Goal: Task Accomplishment & Management: Manage account settings

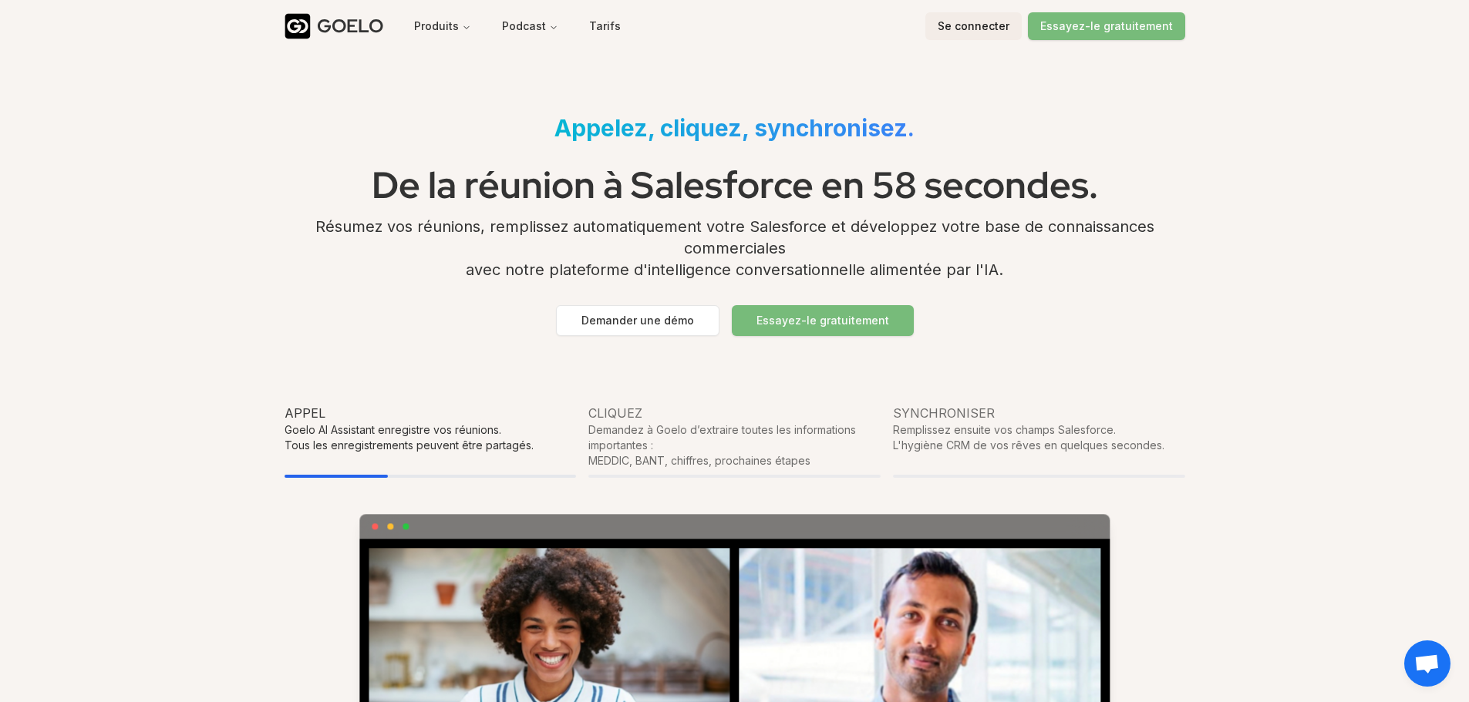
click at [953, 27] on font "Se connecter" at bounding box center [974, 25] width 72 height 13
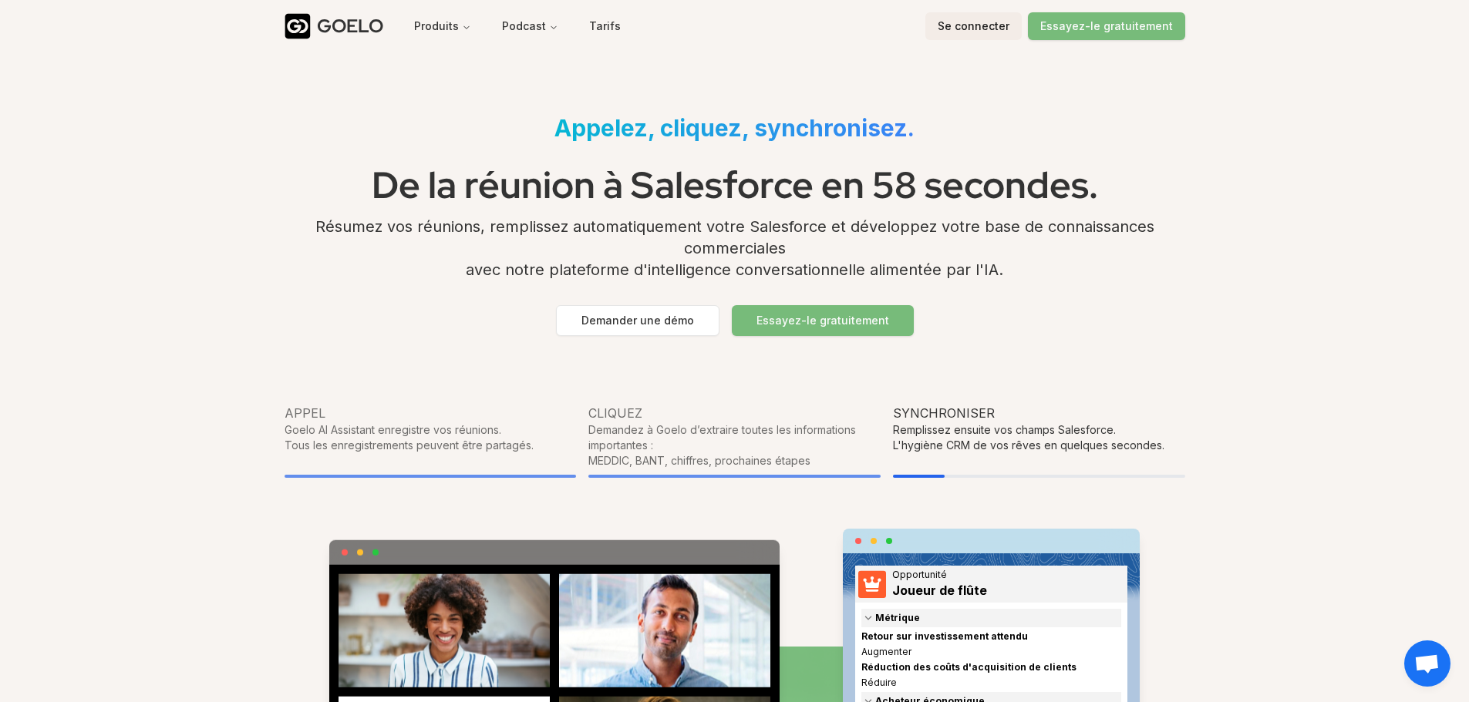
click at [997, 11] on div "GOELO Produits Podcast Tarifs Se connecter Essayez-le gratuitement" at bounding box center [735, 26] width 901 height 52
click at [982, 34] on button "Se connecter" at bounding box center [973, 26] width 96 height 28
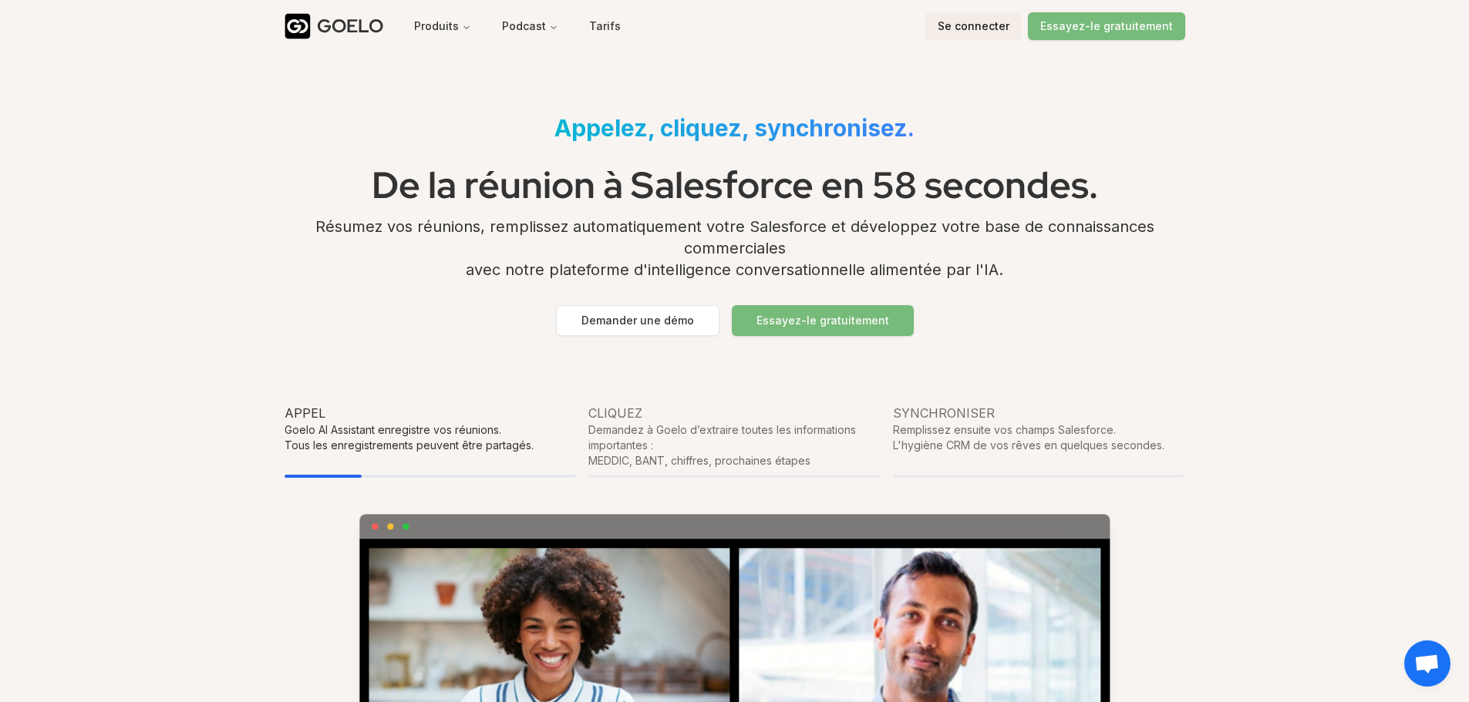
click at [965, 23] on font "Se connecter" at bounding box center [974, 25] width 72 height 13
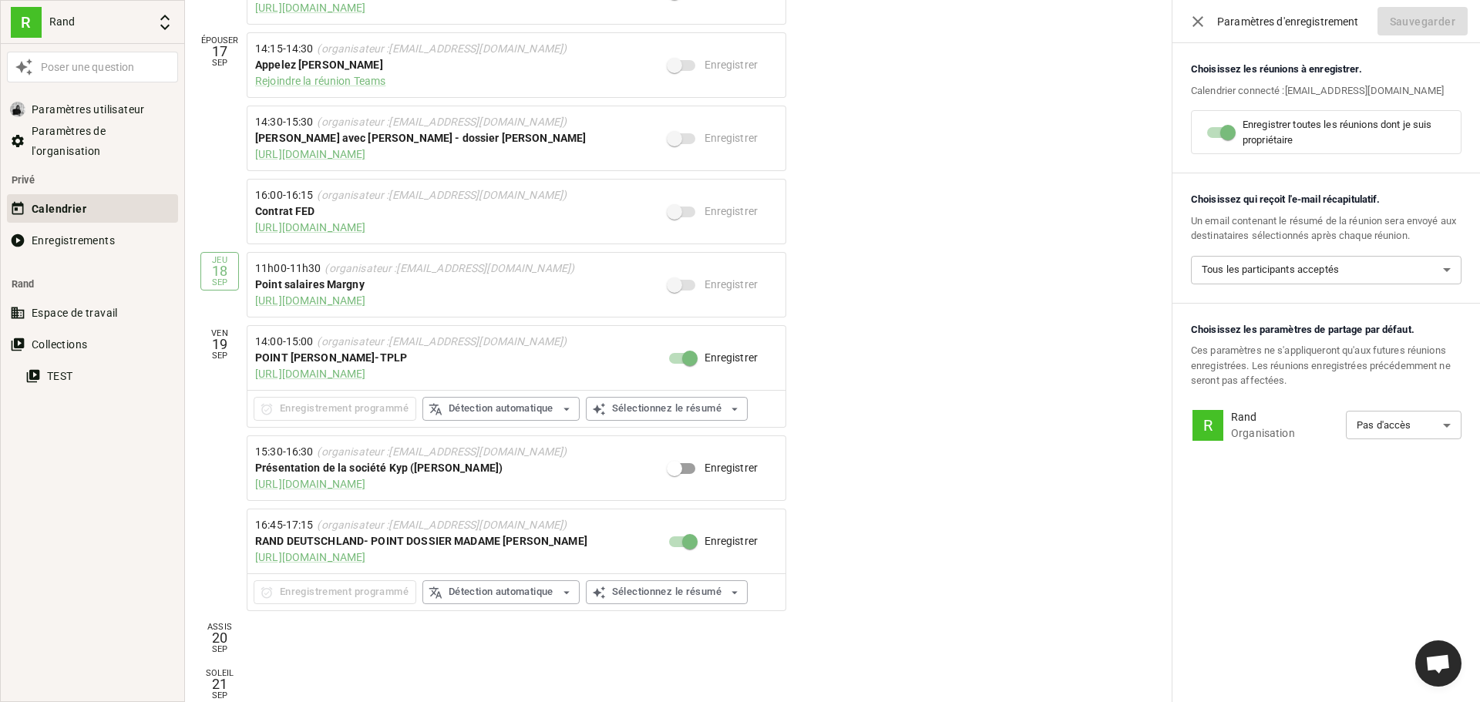
scroll to position [588, 0]
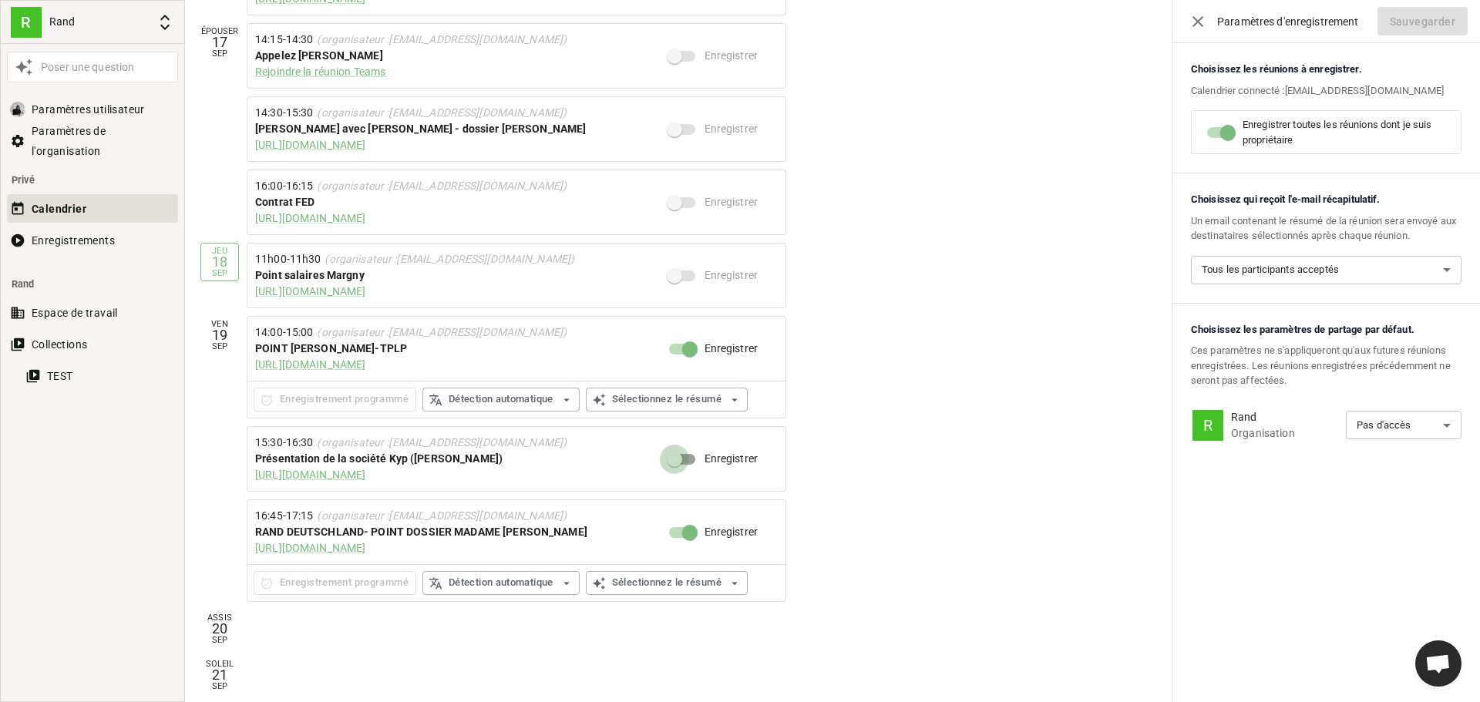
click at [686, 460] on input "Enregistrer" at bounding box center [675, 459] width 88 height 29
checkbox input "true"
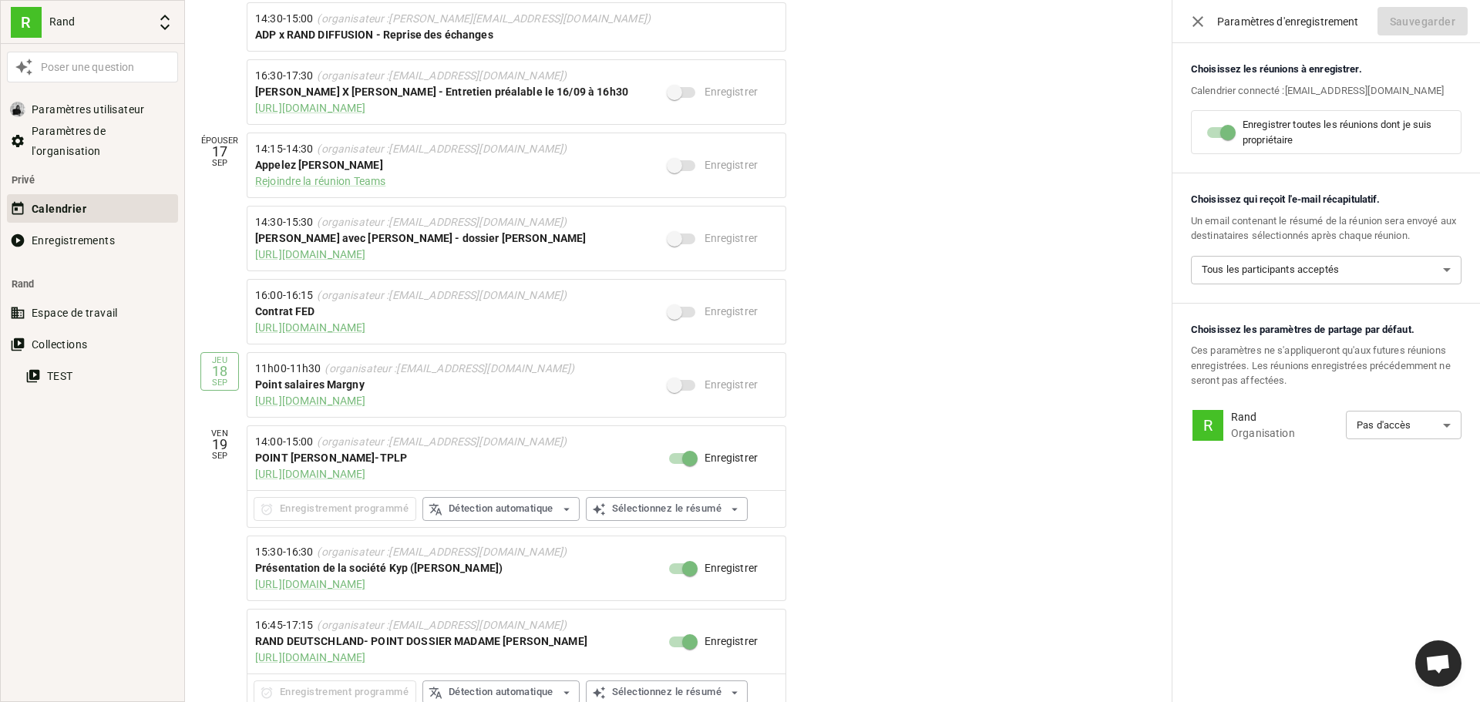
scroll to position [203, 0]
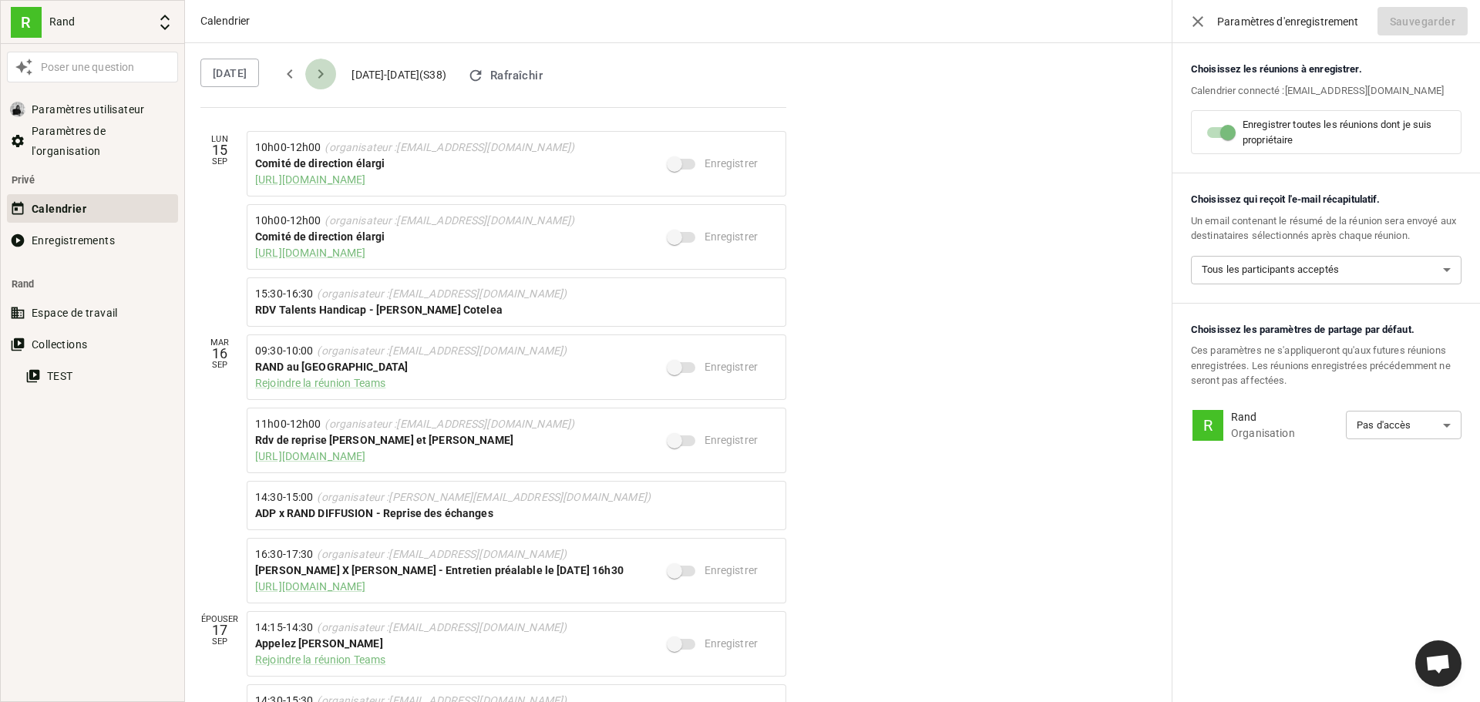
click at [330, 74] on icon "suivant" at bounding box center [321, 74] width 19 height 19
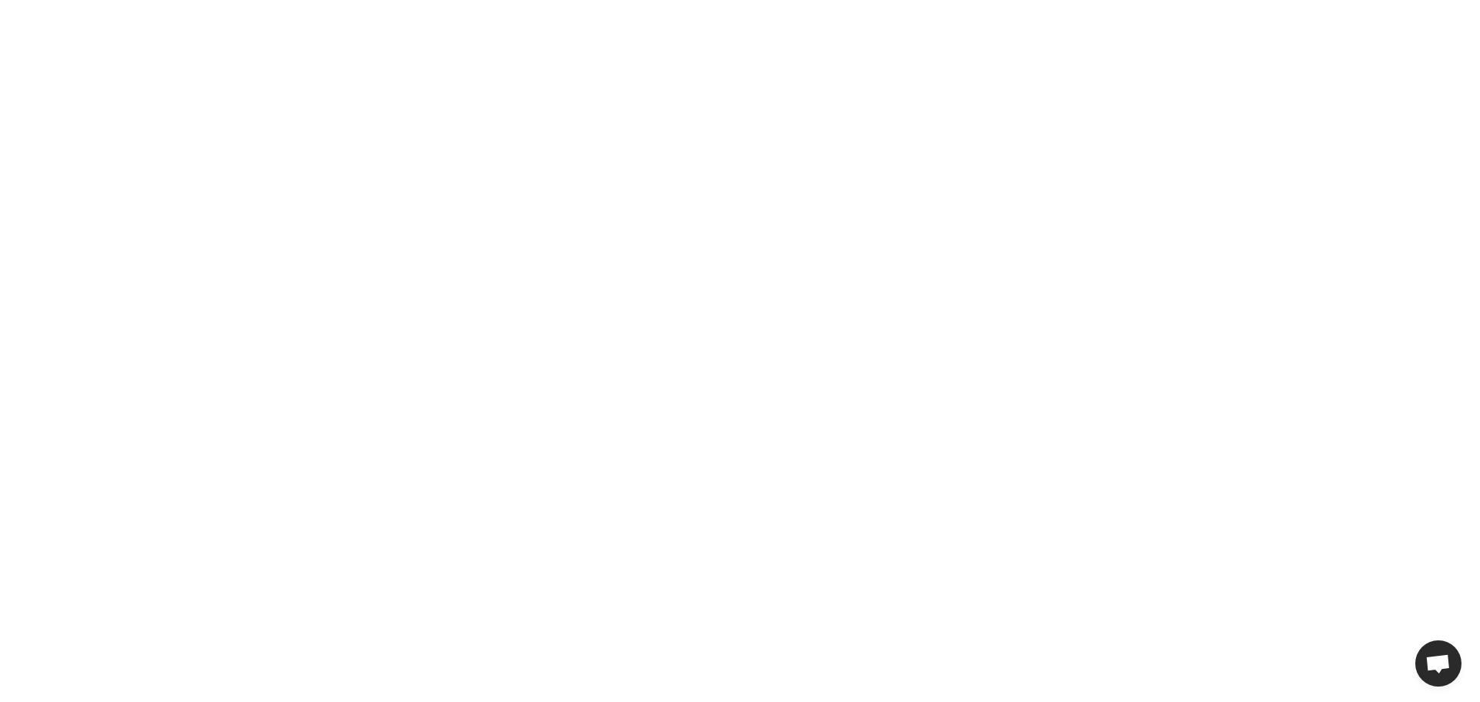
drag, startPoint x: 736, startPoint y: 80, endPoint x: 753, endPoint y: 60, distance: 26.3
drag, startPoint x: 675, startPoint y: 72, endPoint x: 675, endPoint y: 59, distance: 12.3
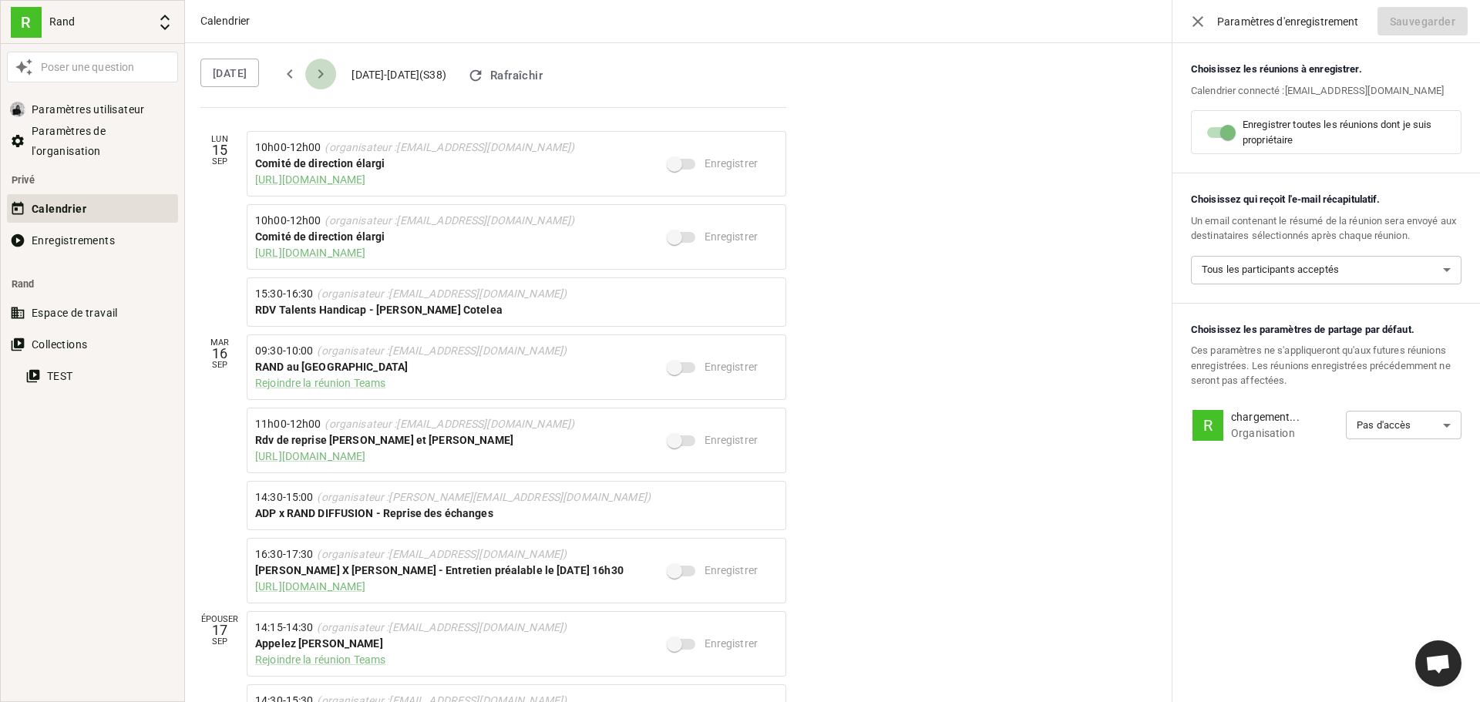
click at [330, 73] on icon "suivant" at bounding box center [321, 74] width 19 height 19
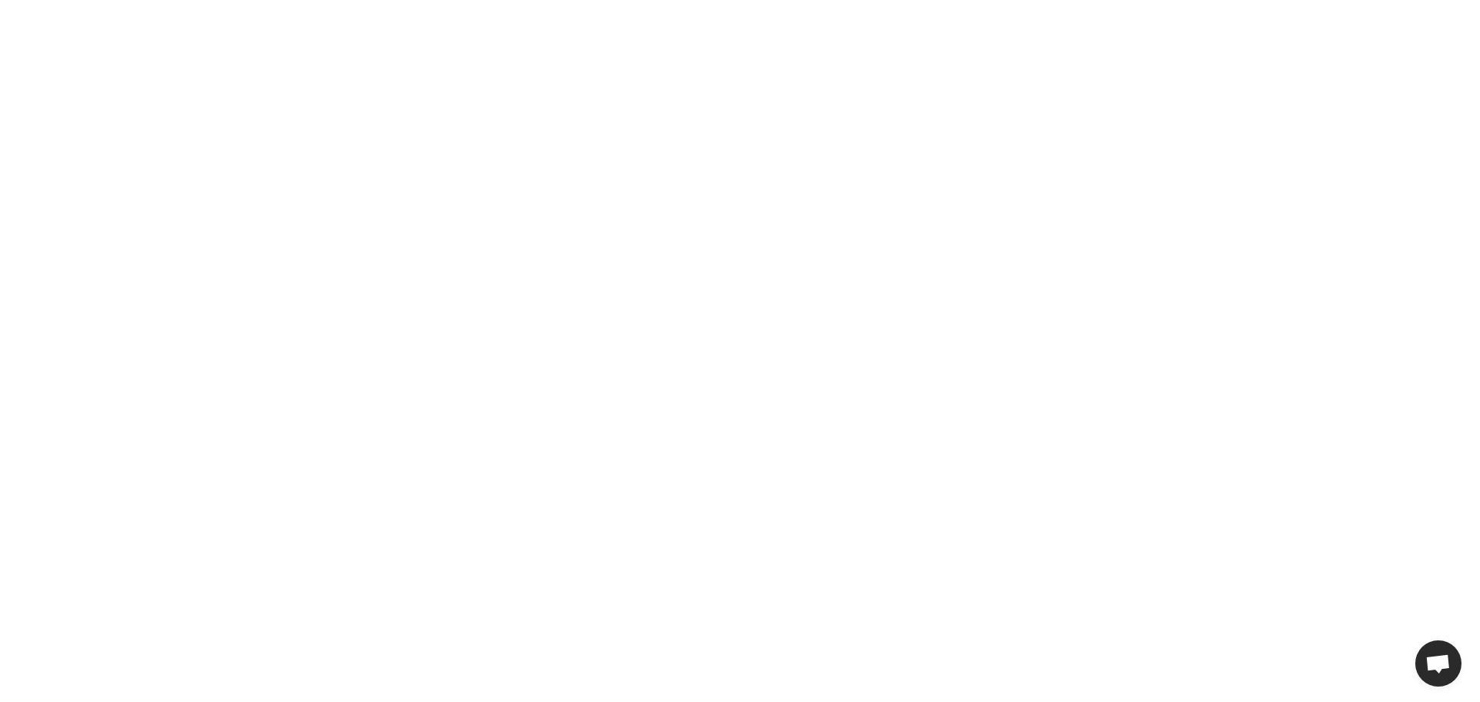
drag, startPoint x: 352, startPoint y: 58, endPoint x: 349, endPoint y: 49, distance: 9.0
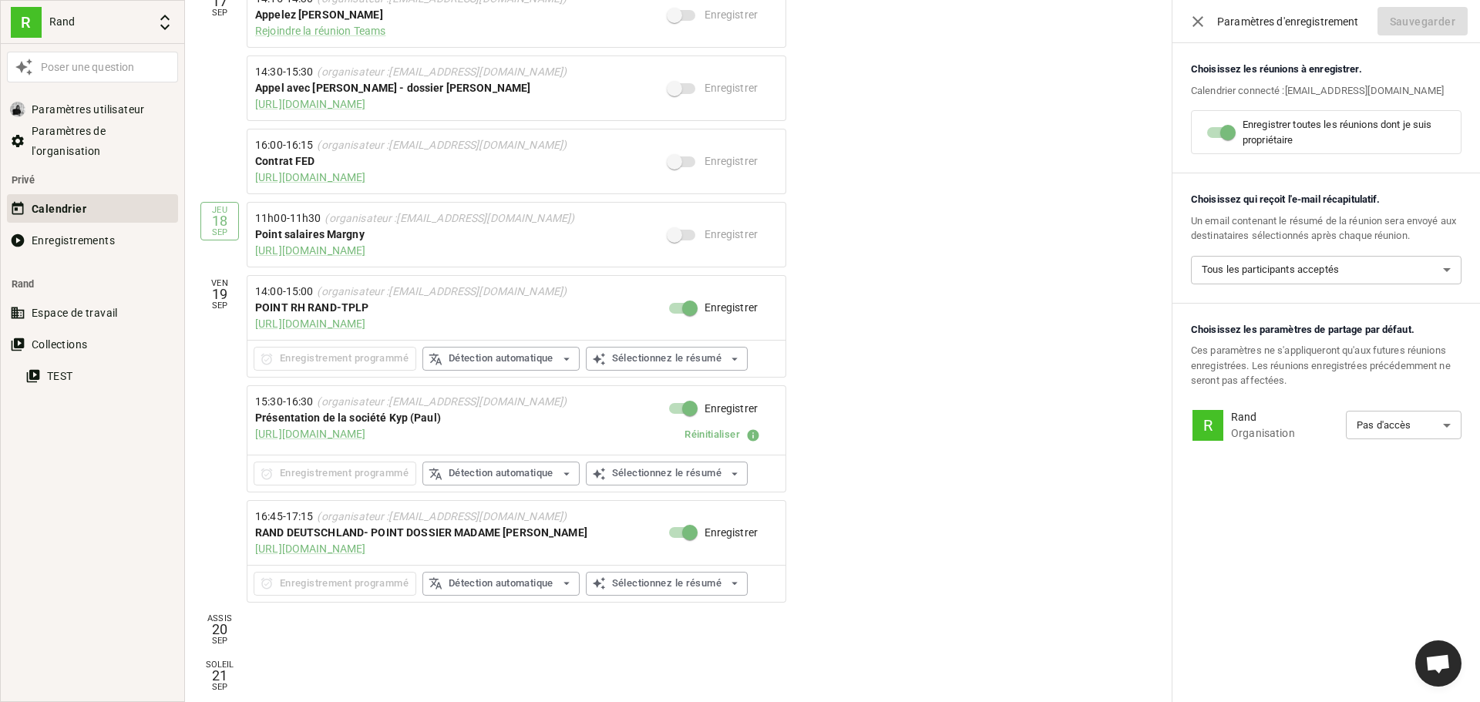
scroll to position [630, 0]
click at [103, 204] on button "Calendrier" at bounding box center [92, 208] width 171 height 29
click at [99, 130] on font "Paramètres de l'organisation" at bounding box center [69, 141] width 74 height 32
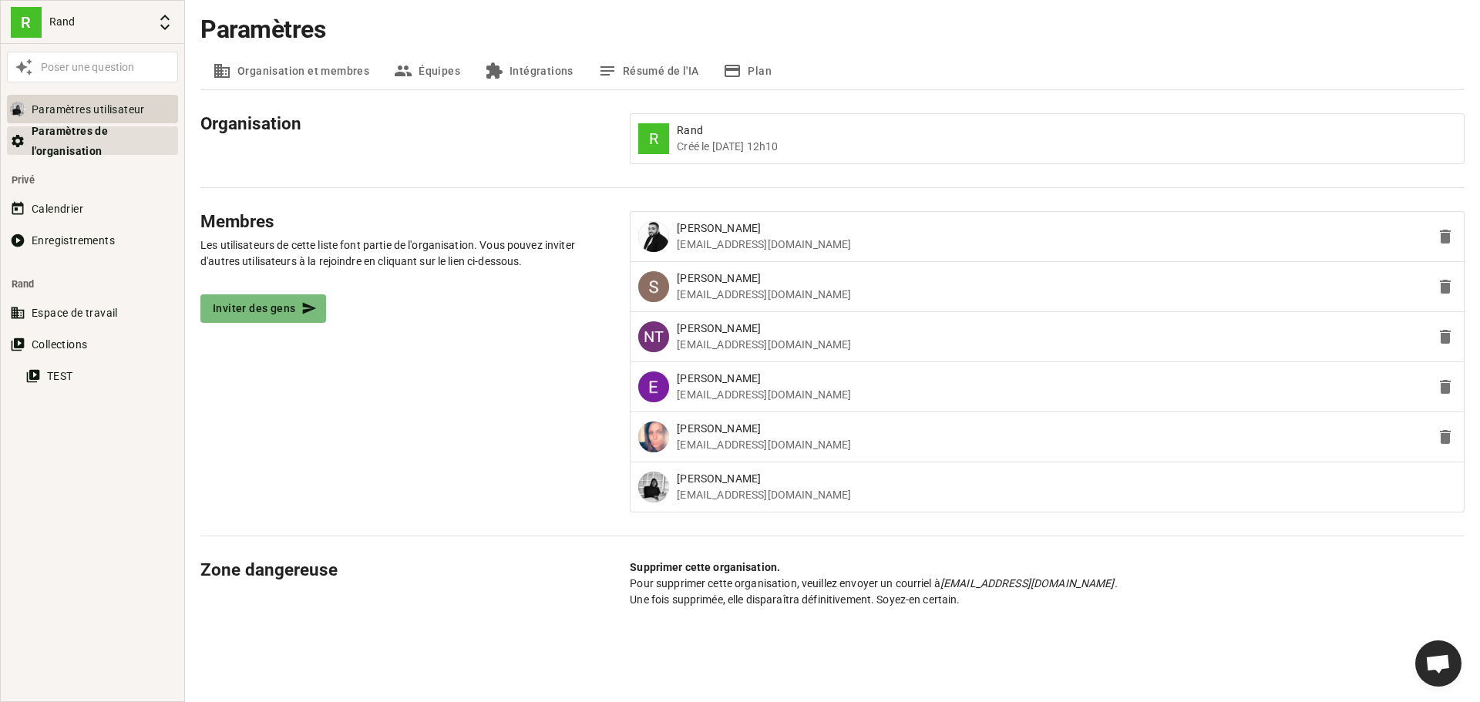
click at [105, 105] on font "Paramètres utilisateur" at bounding box center [88, 109] width 113 height 12
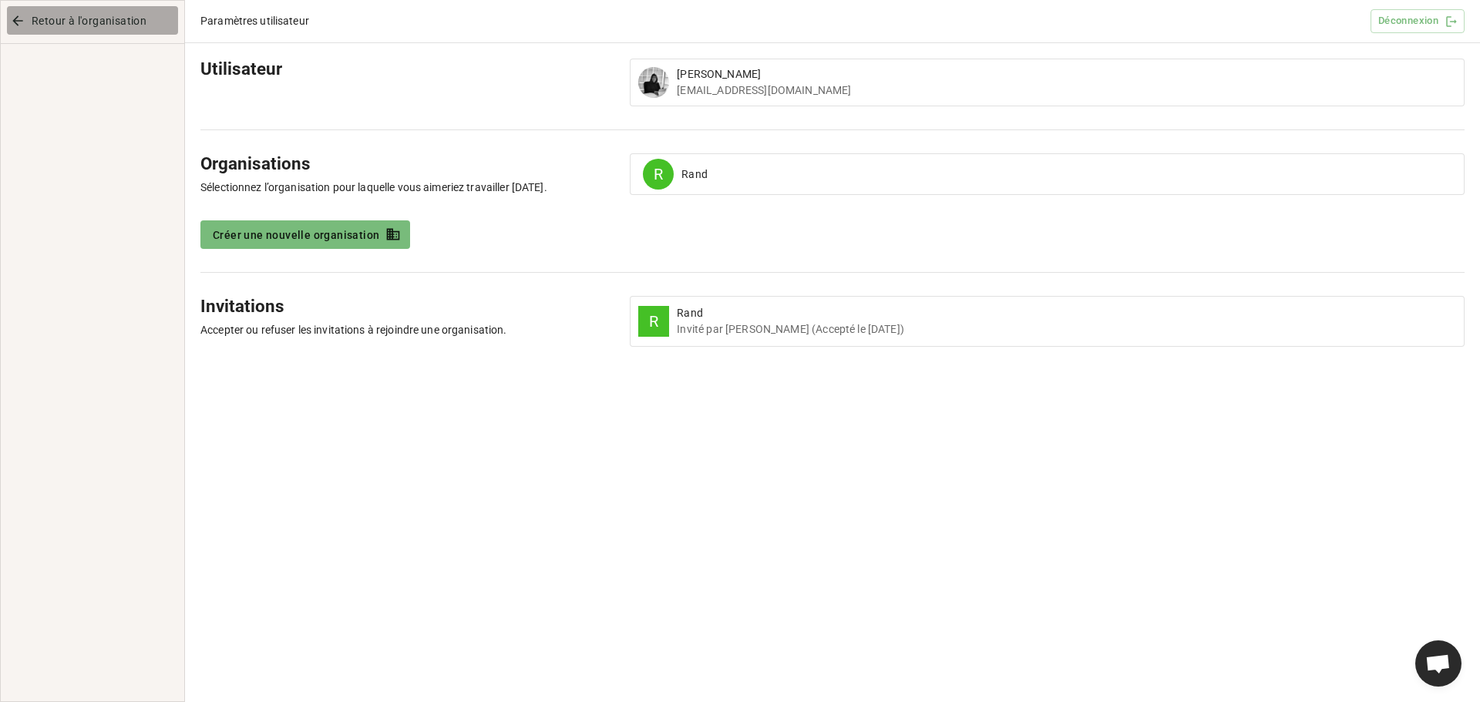
click at [19, 28] on icon "button" at bounding box center [17, 20] width 15 height 15
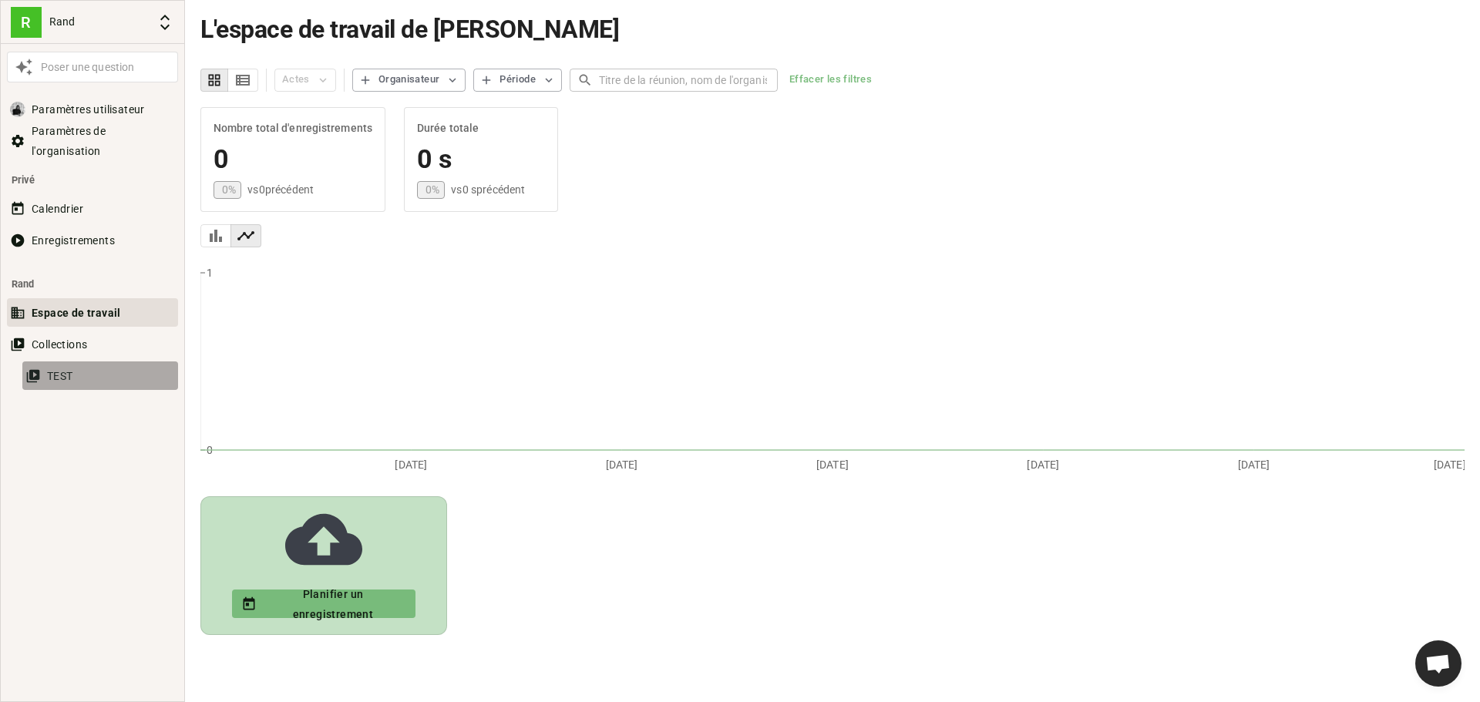
click at [90, 382] on button "TEST" at bounding box center [100, 376] width 156 height 29
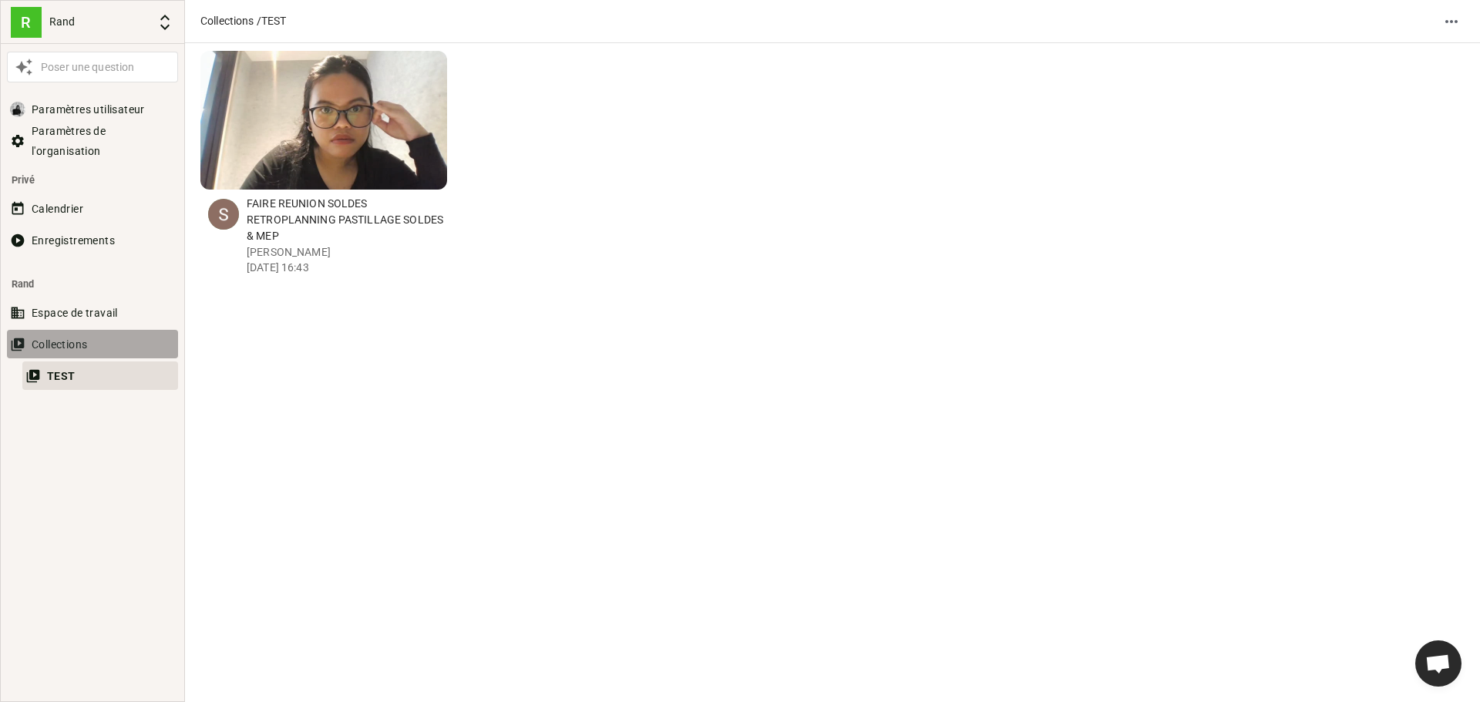
click at [89, 345] on button "Collections" at bounding box center [92, 344] width 171 height 29
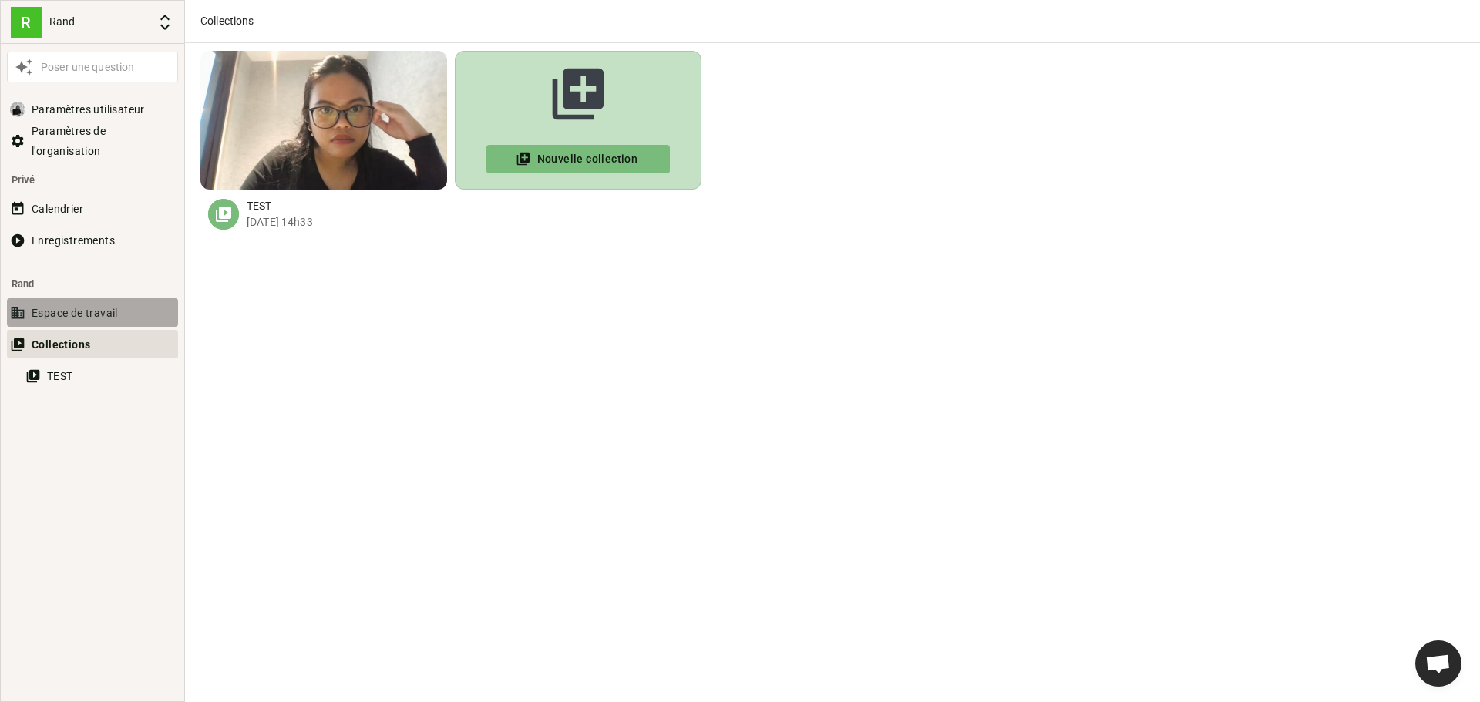
click at [91, 317] on font "Espace de travail" at bounding box center [75, 313] width 86 height 12
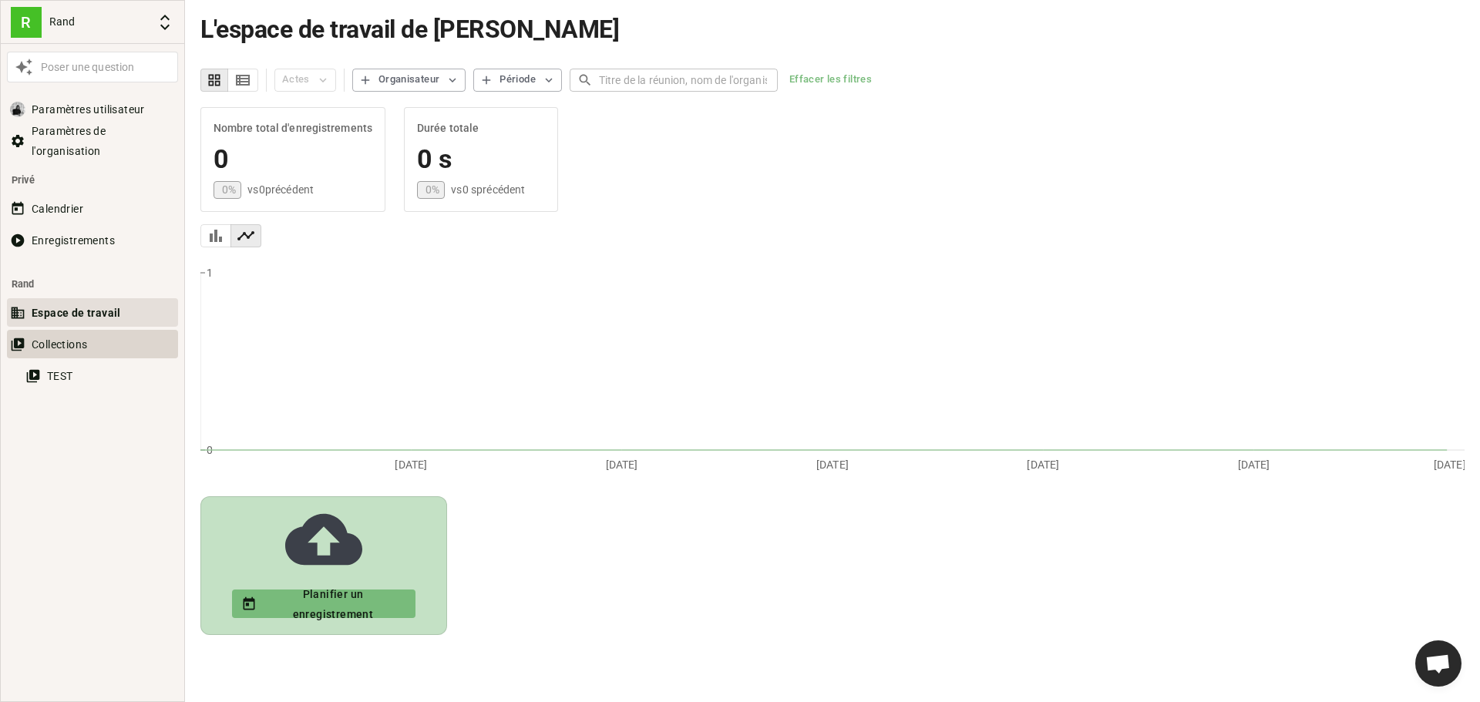
click at [87, 346] on font "Collections" at bounding box center [60, 344] width 56 height 12
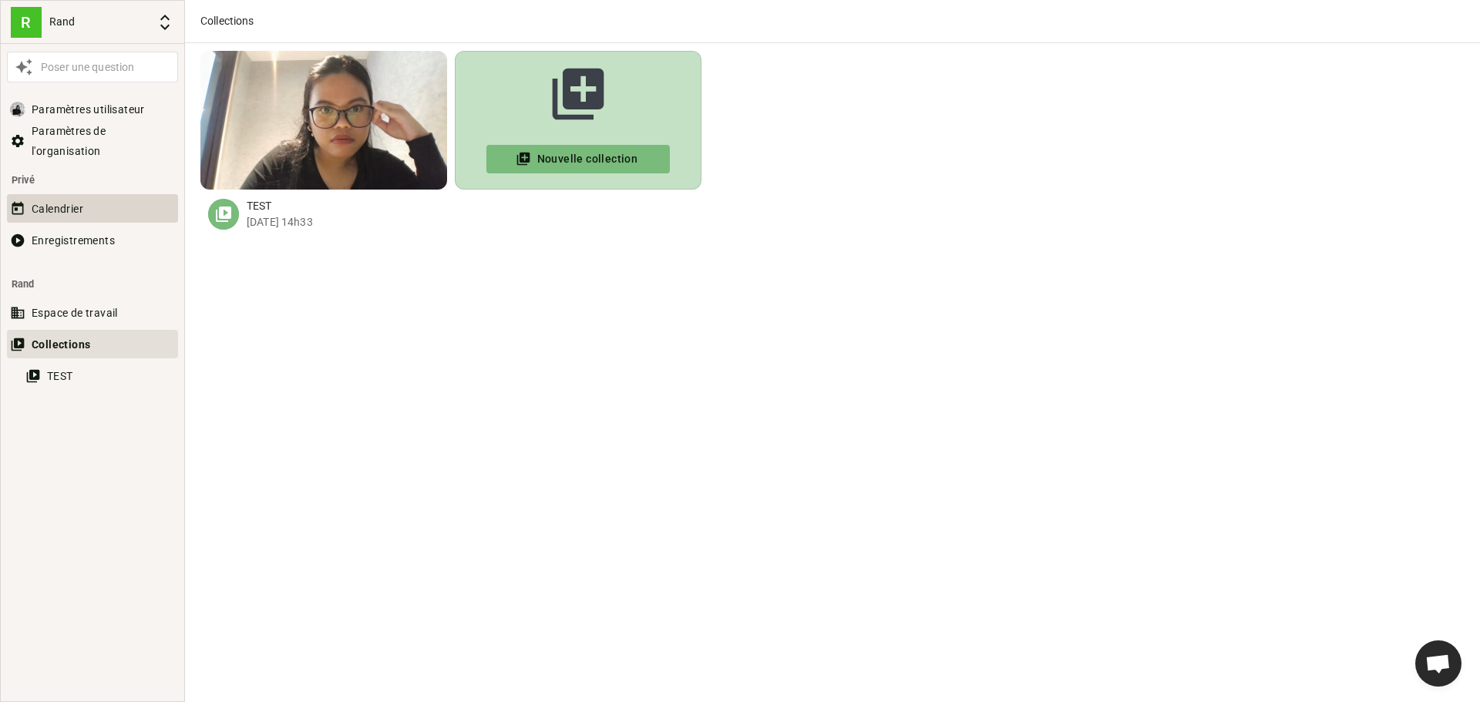
click at [99, 207] on button "Calendrier" at bounding box center [92, 208] width 171 height 29
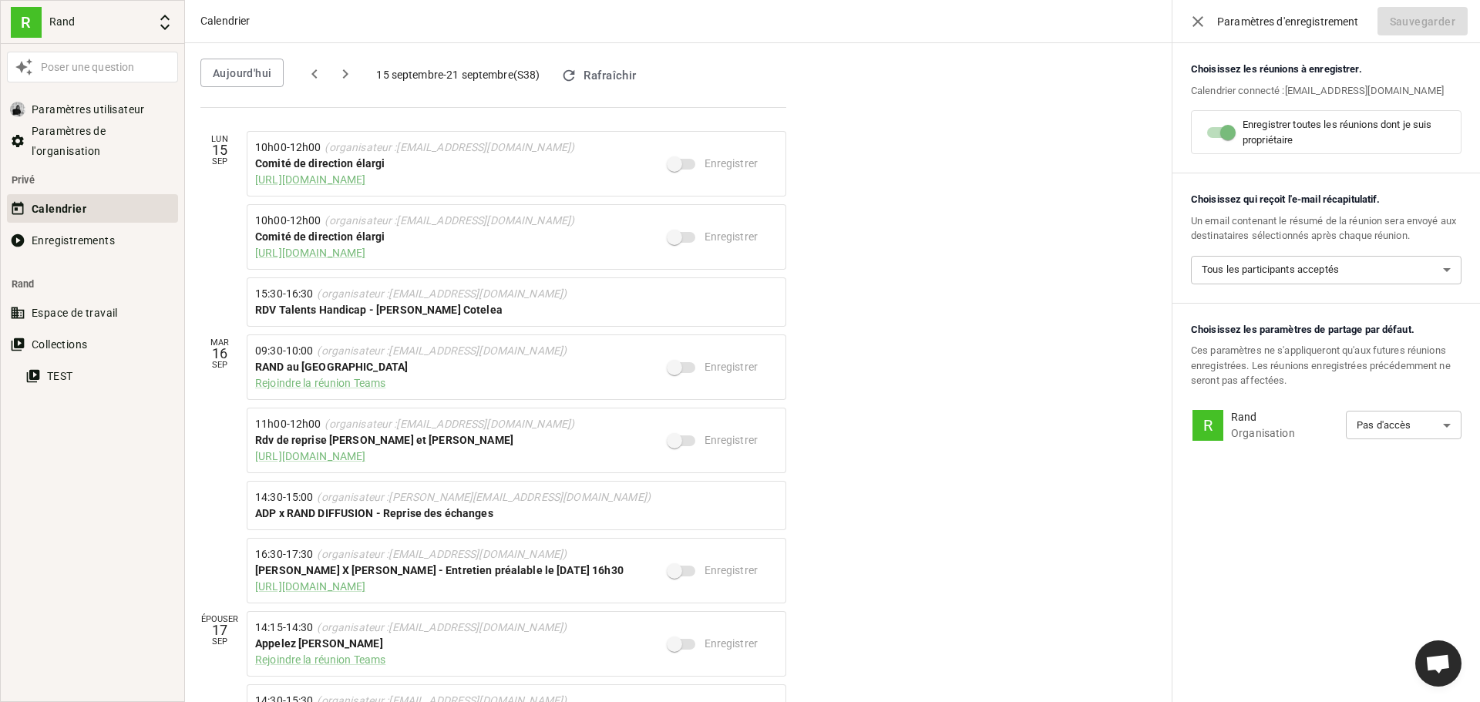
click at [349, 73] on icon "suivant" at bounding box center [345, 74] width 19 height 19
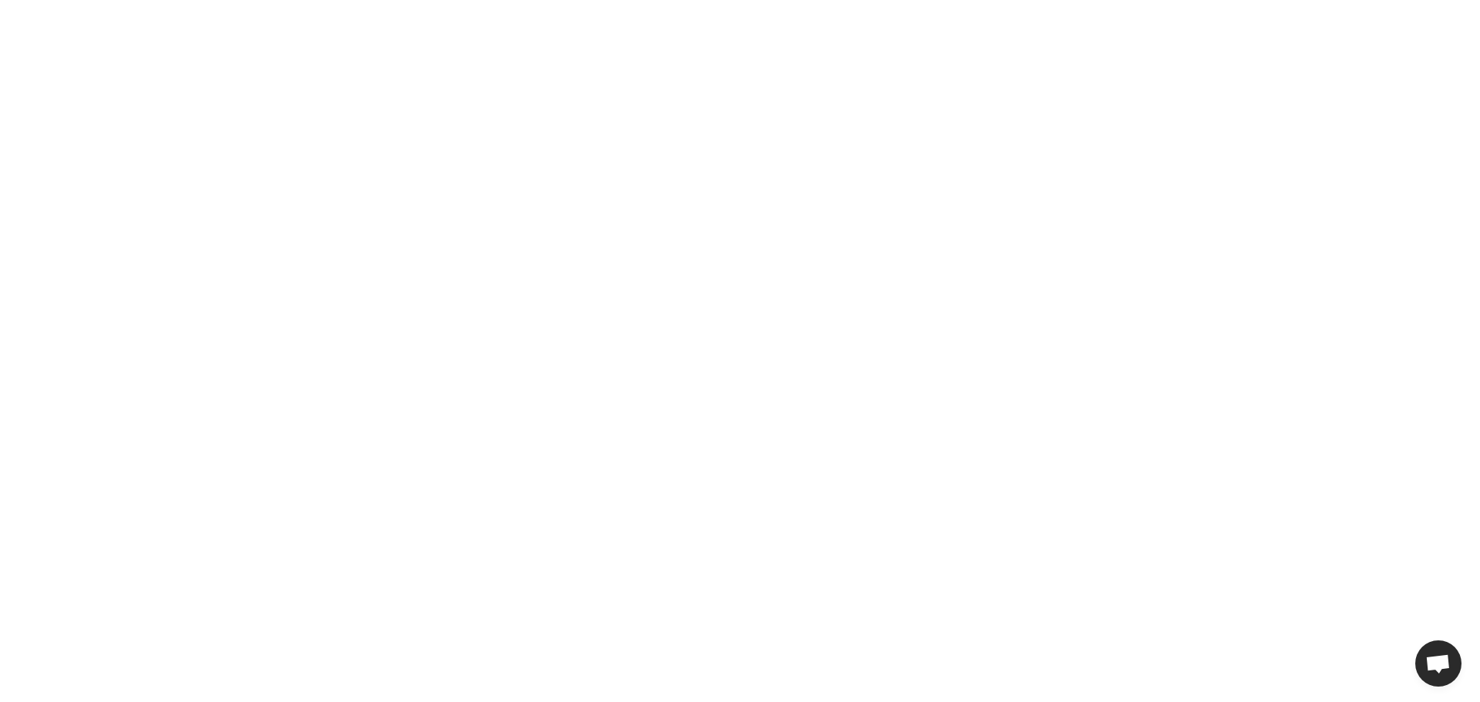
drag, startPoint x: 595, startPoint y: 51, endPoint x: 535, endPoint y: 67, distance: 62.3
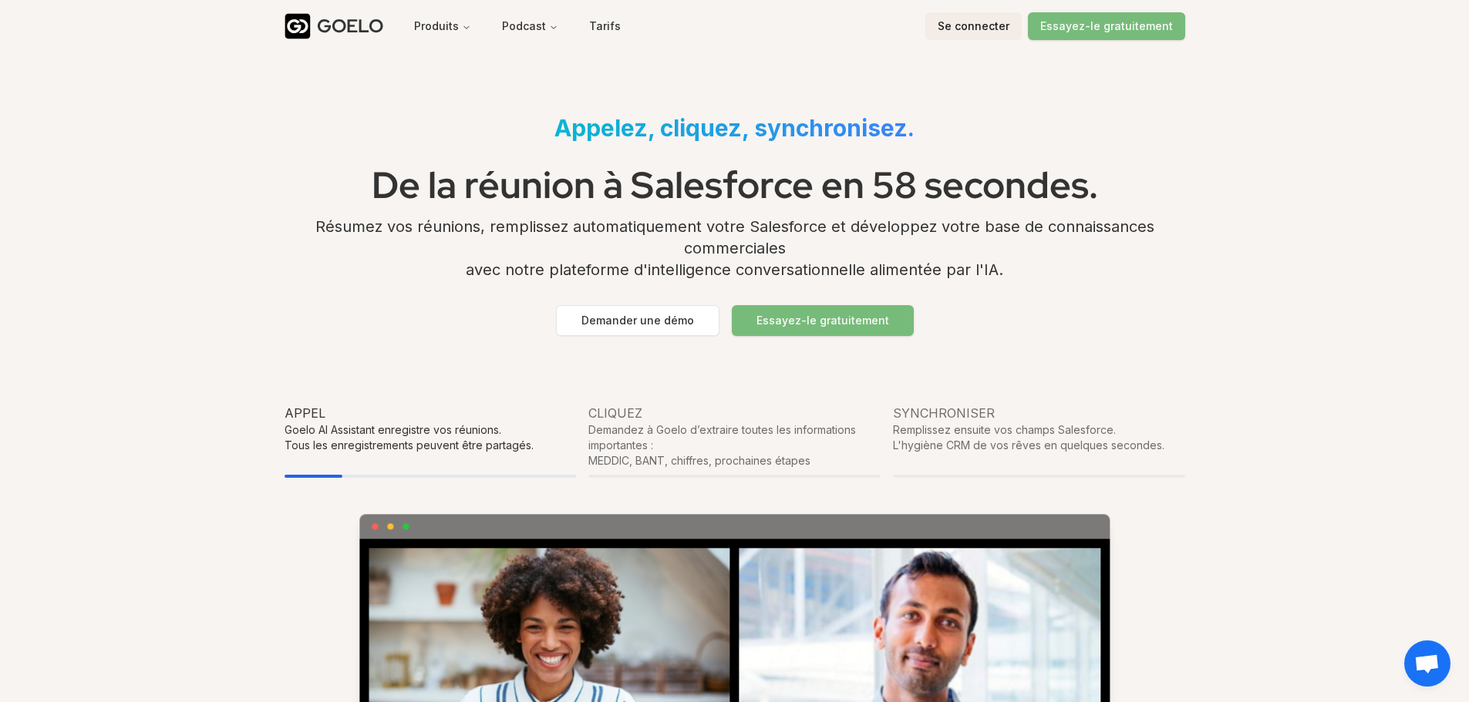
click at [982, 15] on button "Se connecter" at bounding box center [973, 26] width 96 height 28
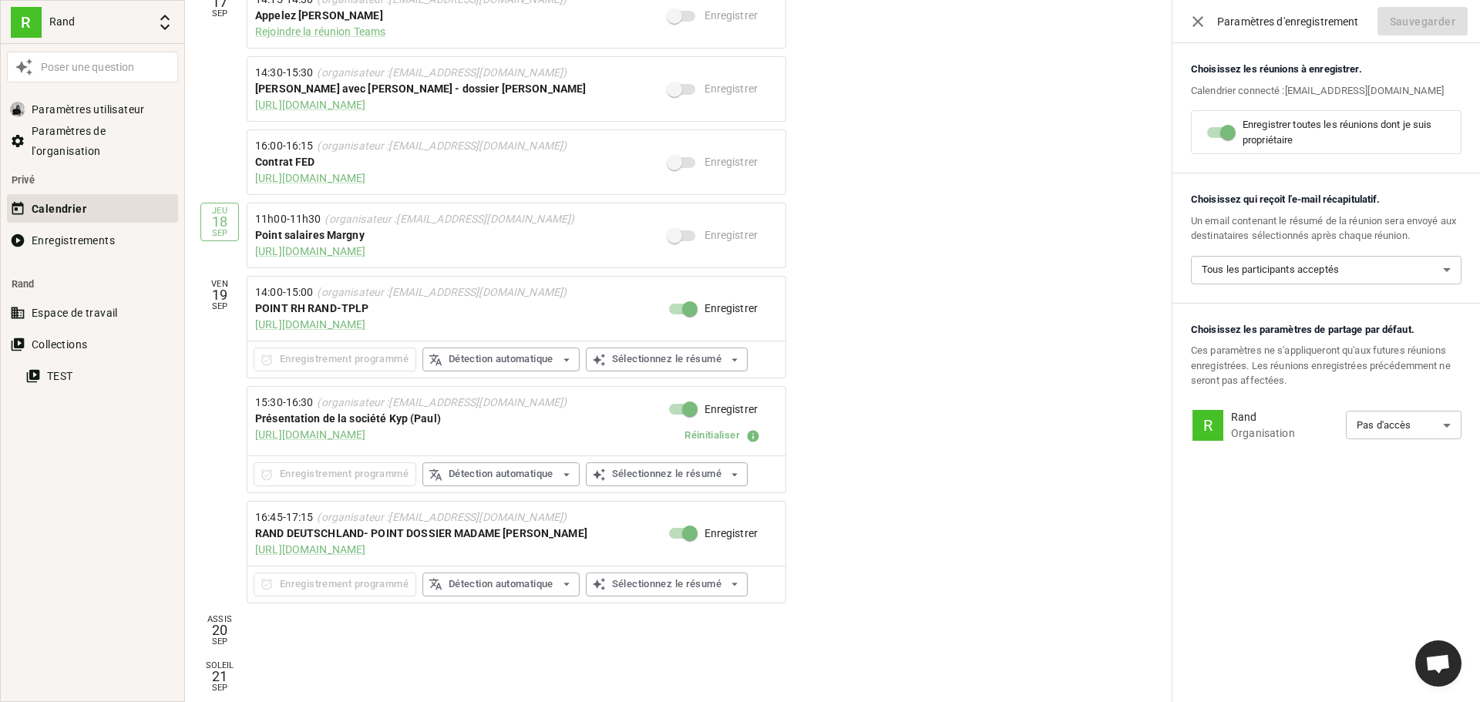
scroll to position [630, 0]
click at [1199, 20] on icon "button" at bounding box center [1198, 21] width 11 height 11
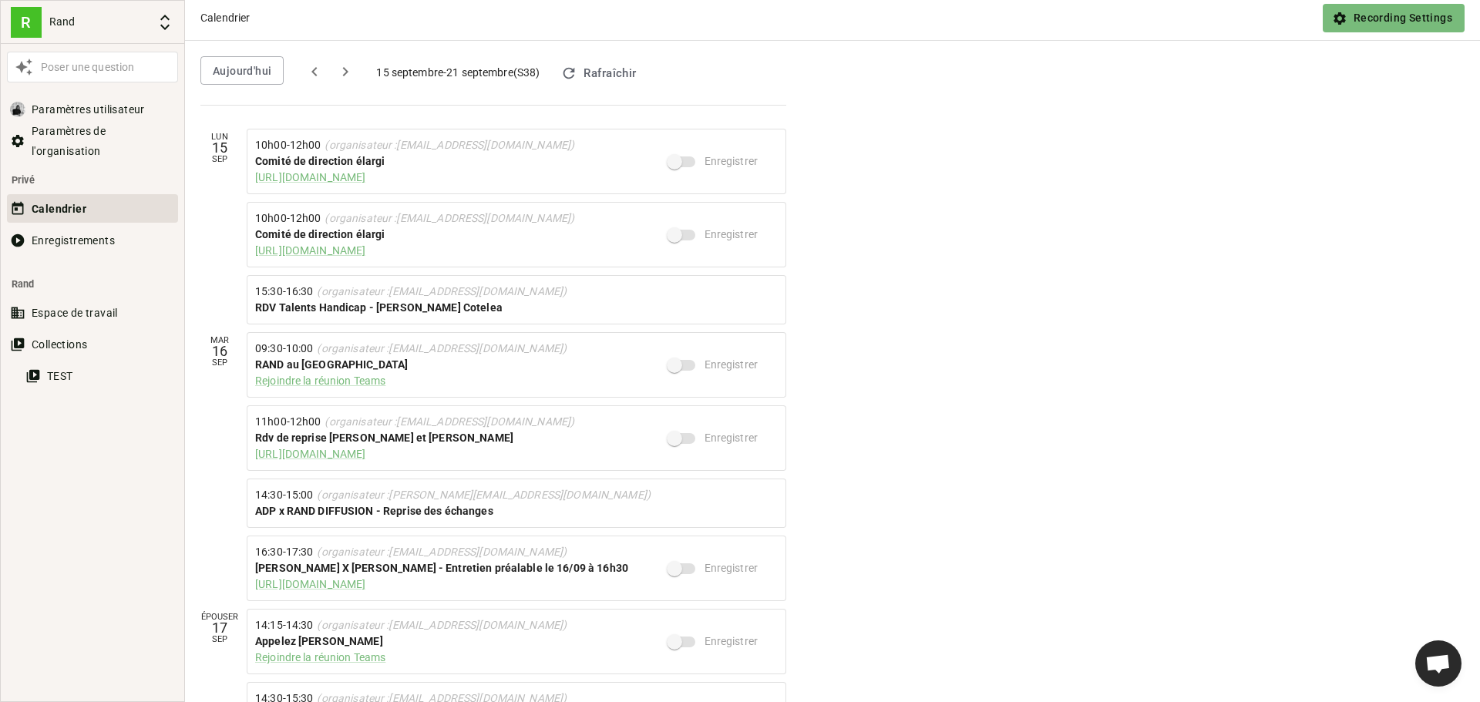
scroll to position [0, 0]
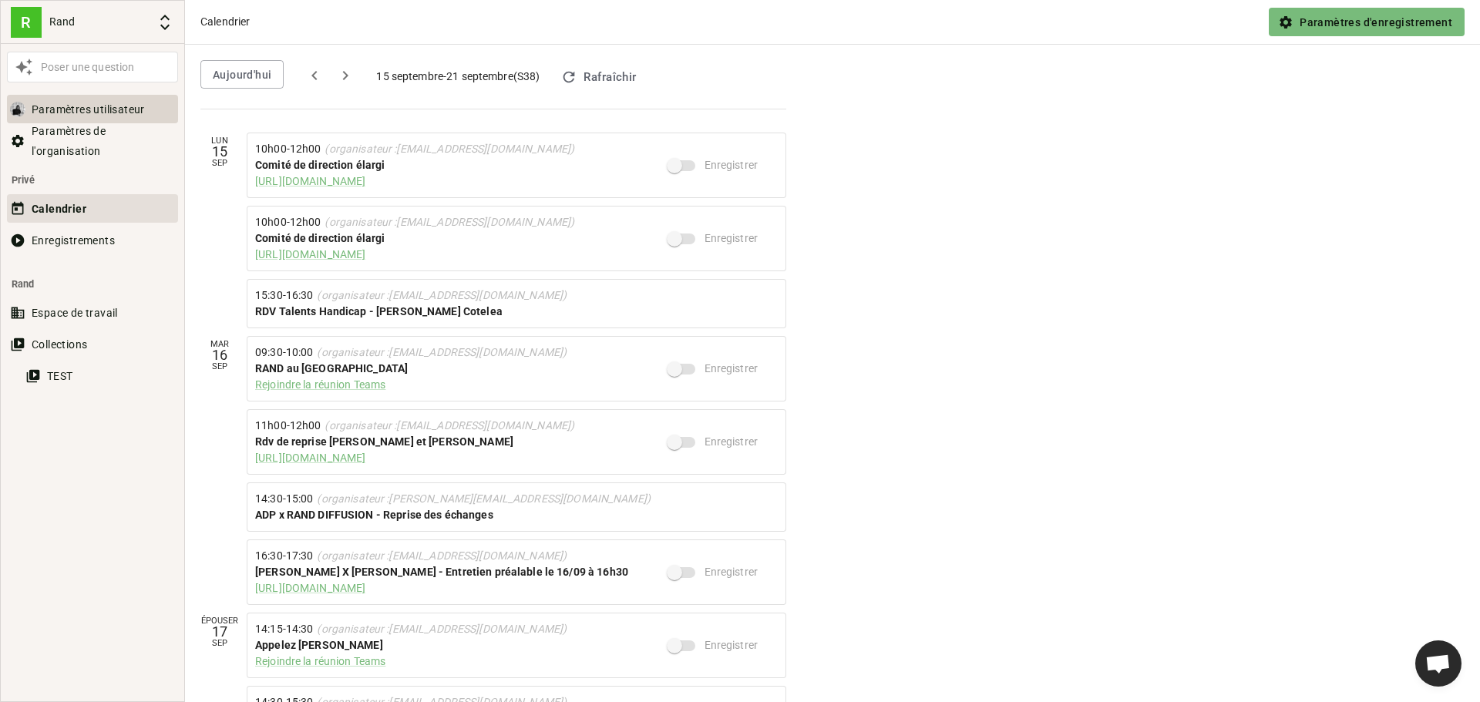
click at [86, 99] on button "Paramètres utilisateur" at bounding box center [92, 109] width 171 height 29
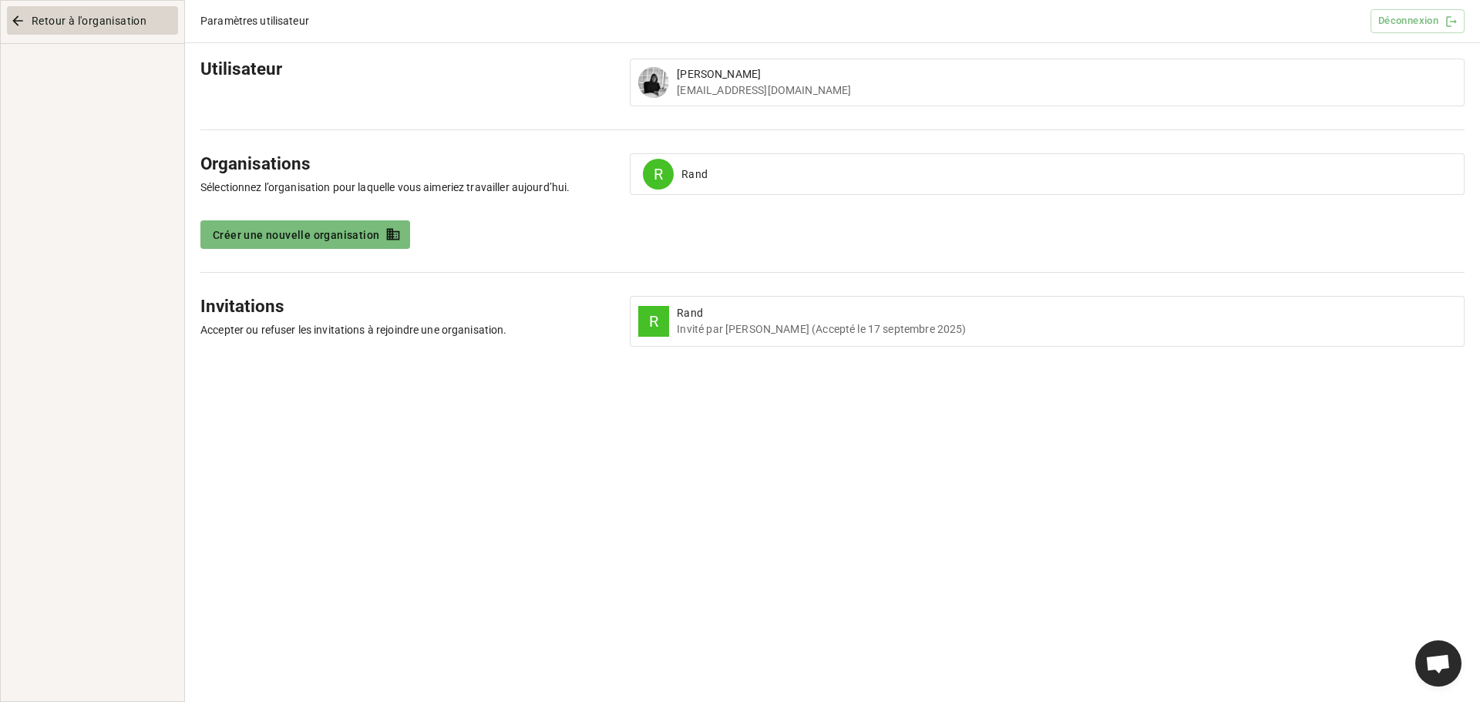
click at [33, 23] on font "Retour à l'organisation" at bounding box center [89, 21] width 115 height 12
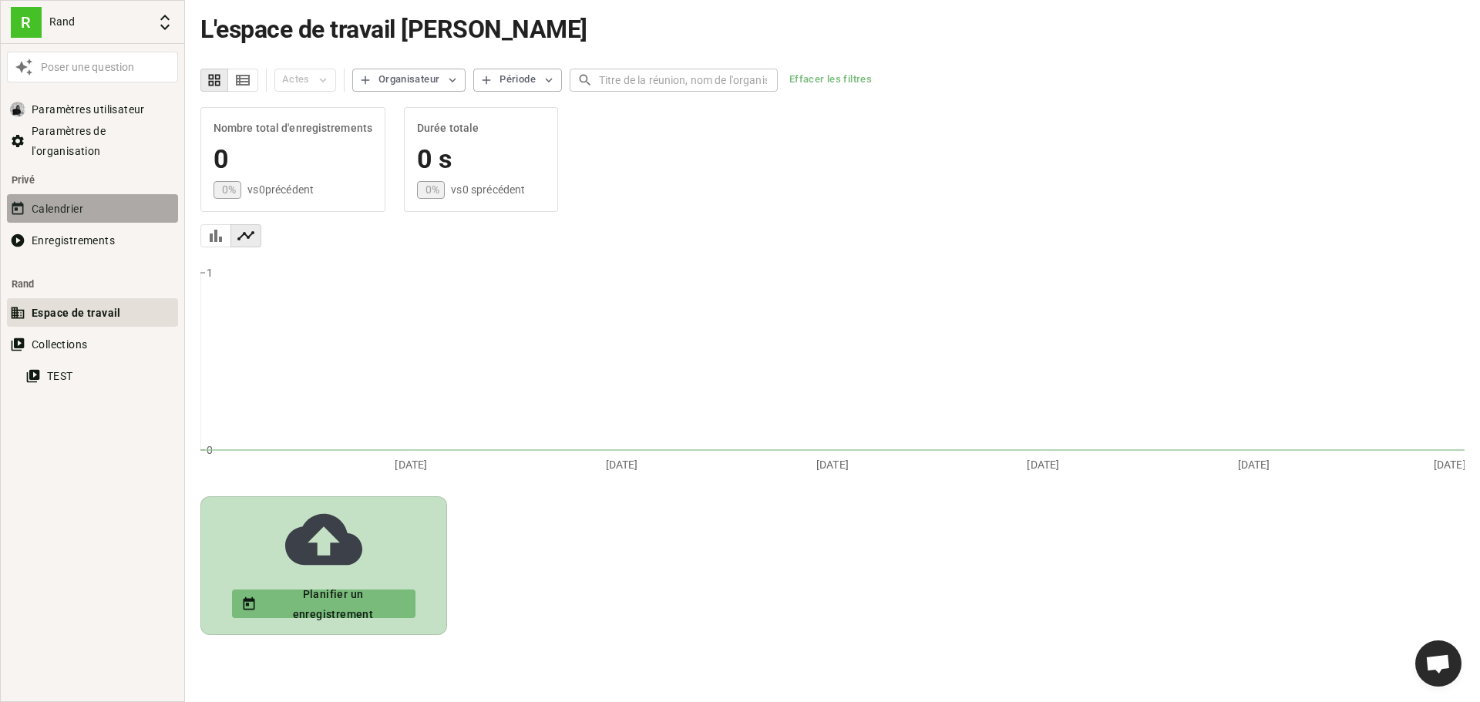
click at [89, 210] on button "Calendrier" at bounding box center [92, 208] width 171 height 29
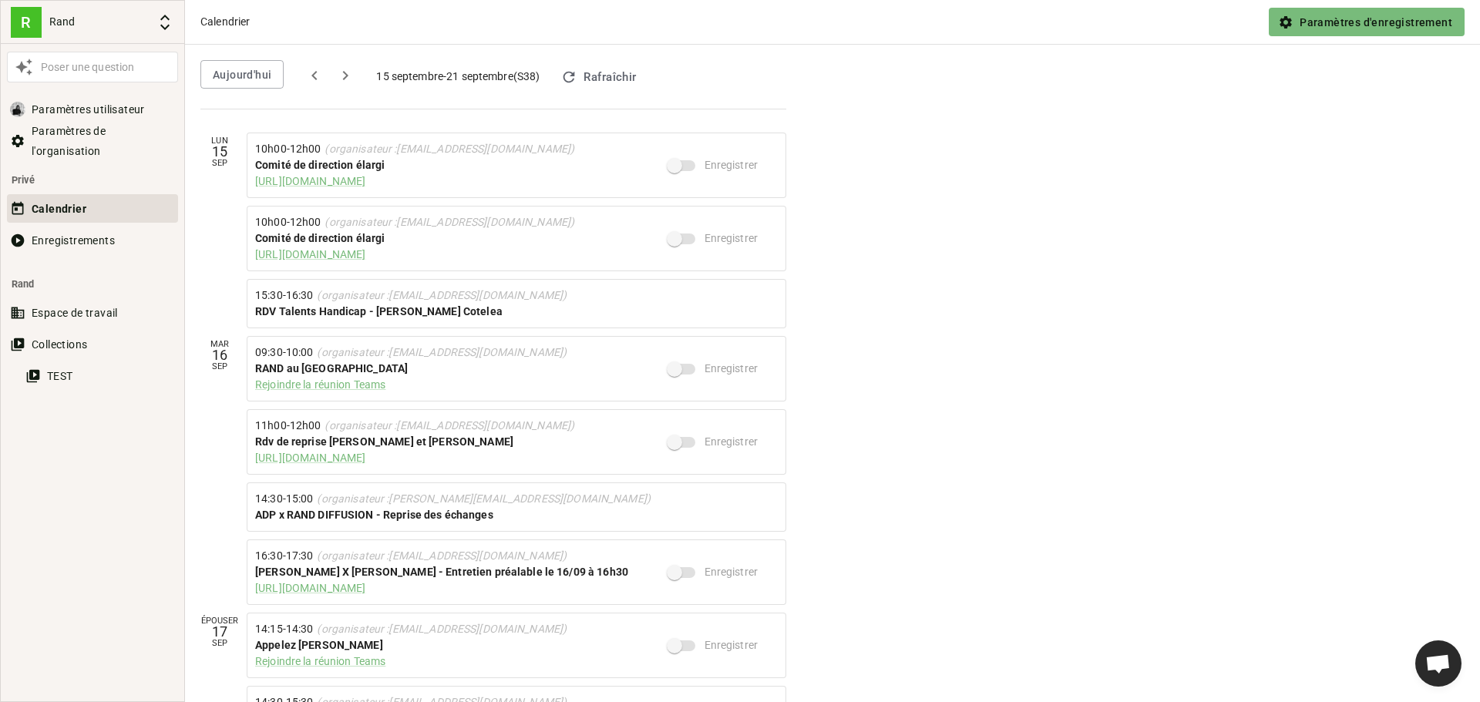
click at [608, 79] on font "Rafraîchir" at bounding box center [610, 77] width 52 height 14
click at [1329, 18] on font "Paramètres d'enregistrement" at bounding box center [1376, 22] width 153 height 12
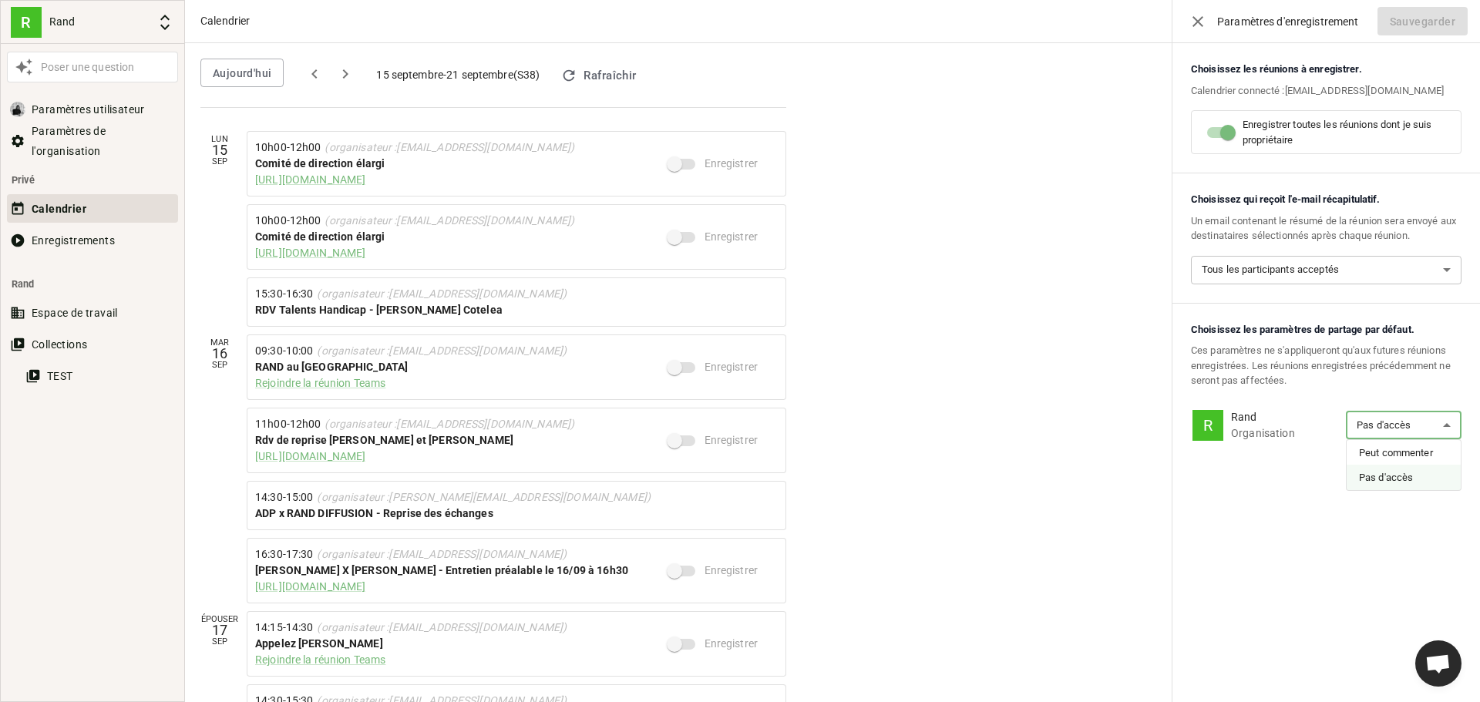
click at [1397, 426] on body "Texte d'origine Évaluez cette traduction Votre avis nous aidera à améliorer Goo…" at bounding box center [740, 351] width 1480 height 702
click at [1249, 500] on div at bounding box center [740, 351] width 1480 height 702
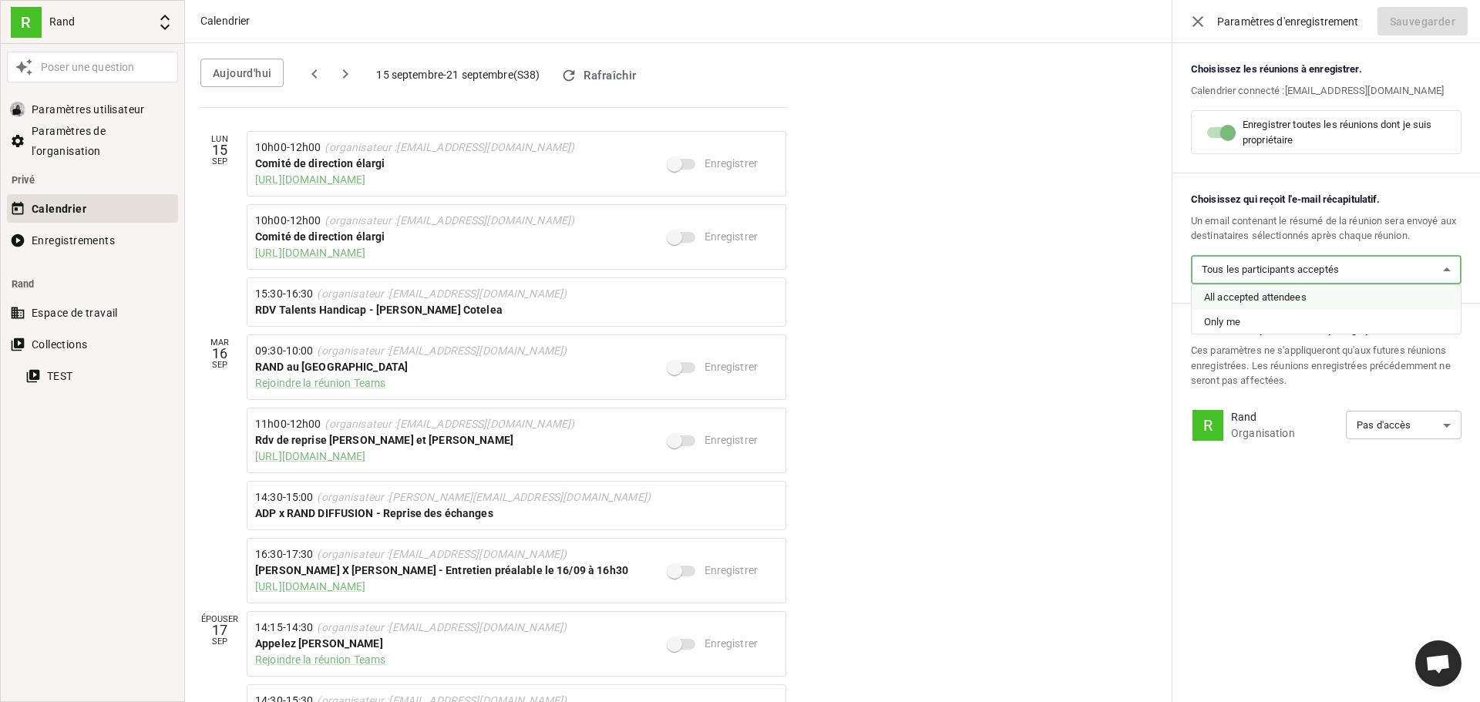
click at [1256, 278] on body "Texte d'origine Évaluez cette traduction Votre avis nous aidera à améliorer Goo…" at bounding box center [740, 351] width 1480 height 702
click at [1244, 321] on font "Seulement moi" at bounding box center [1237, 323] width 67 height 12
type input "BOT_INVITER_ONLY"
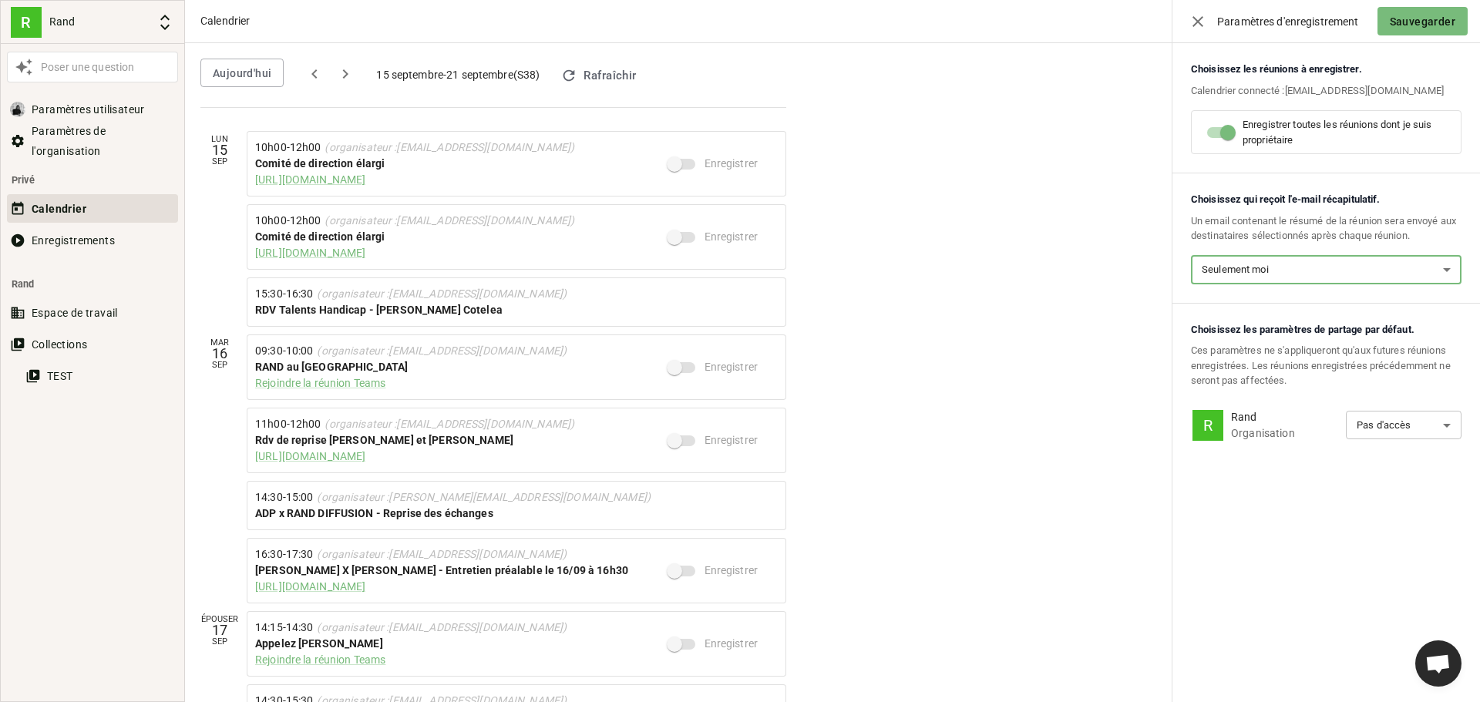
click at [1386, 35] on div "Paramètres d'enregistrement Sauvegarder" at bounding box center [1327, 21] width 308 height 43
click at [1401, 22] on font "Sauvegarder" at bounding box center [1423, 21] width 66 height 12
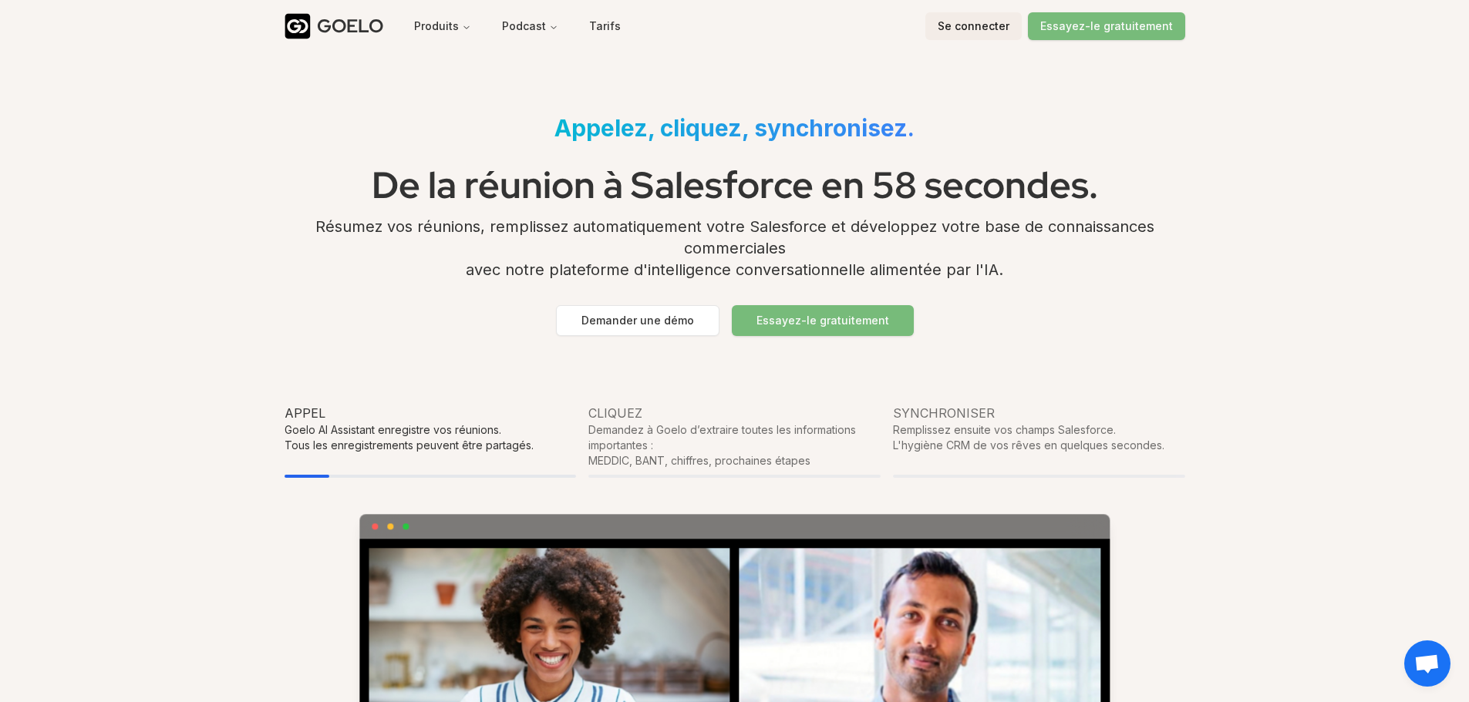
click at [978, 28] on font "Se connecter" at bounding box center [974, 25] width 72 height 13
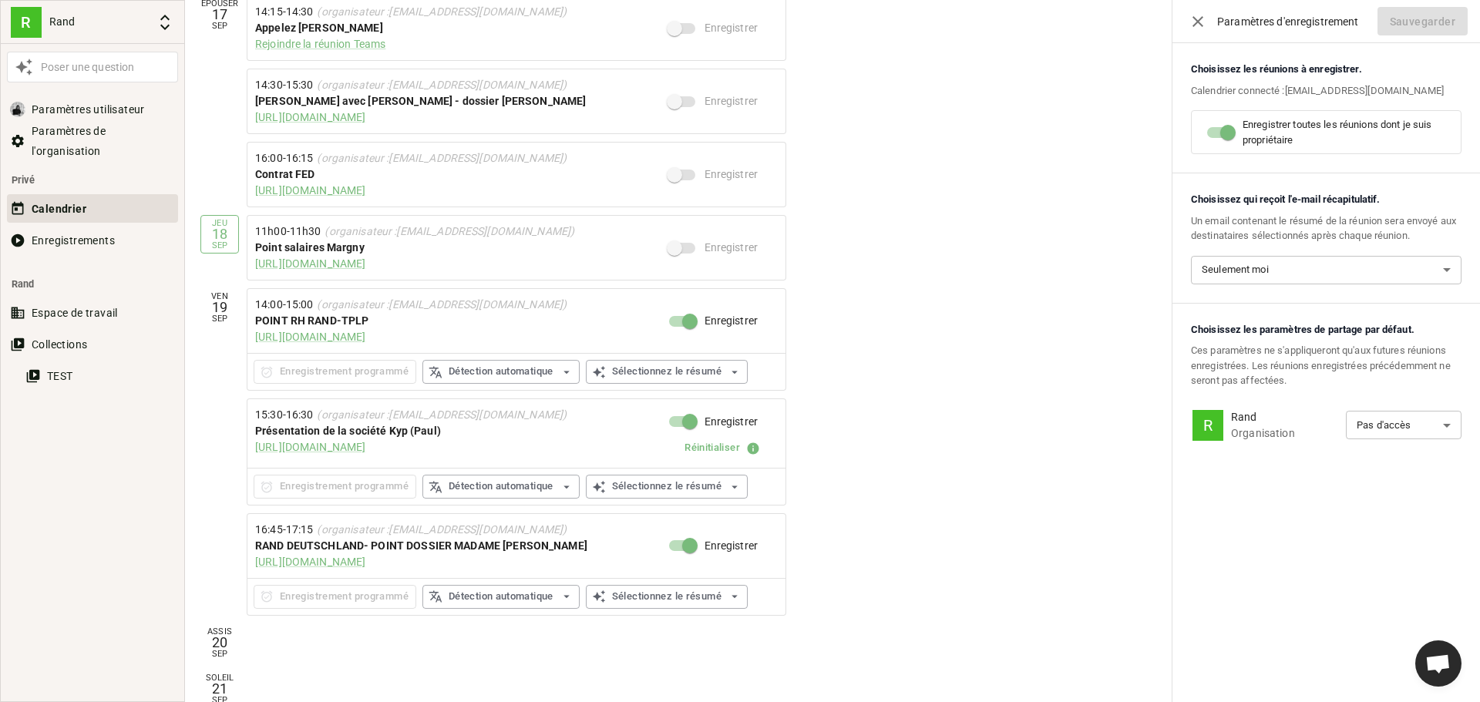
scroll to position [629, 0]
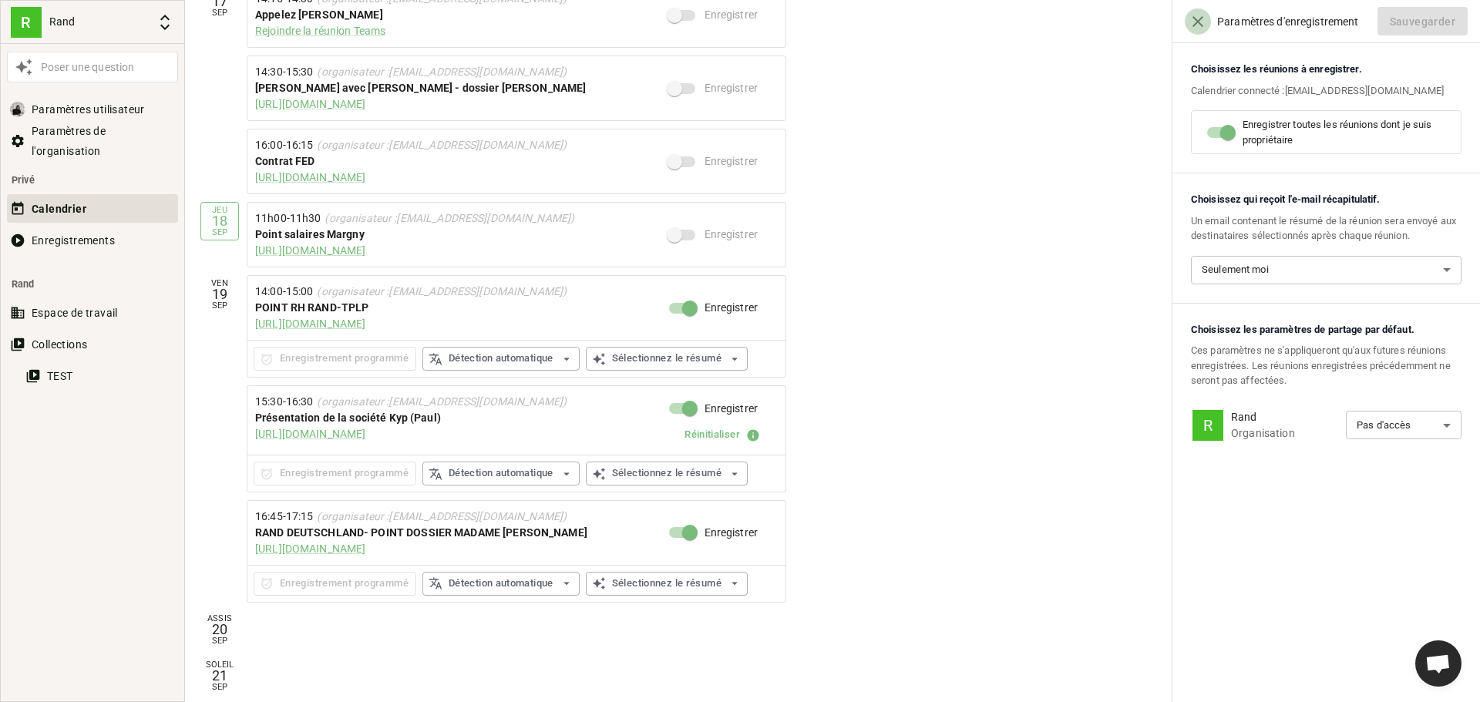
click at [1204, 19] on icon "button" at bounding box center [1198, 21] width 19 height 19
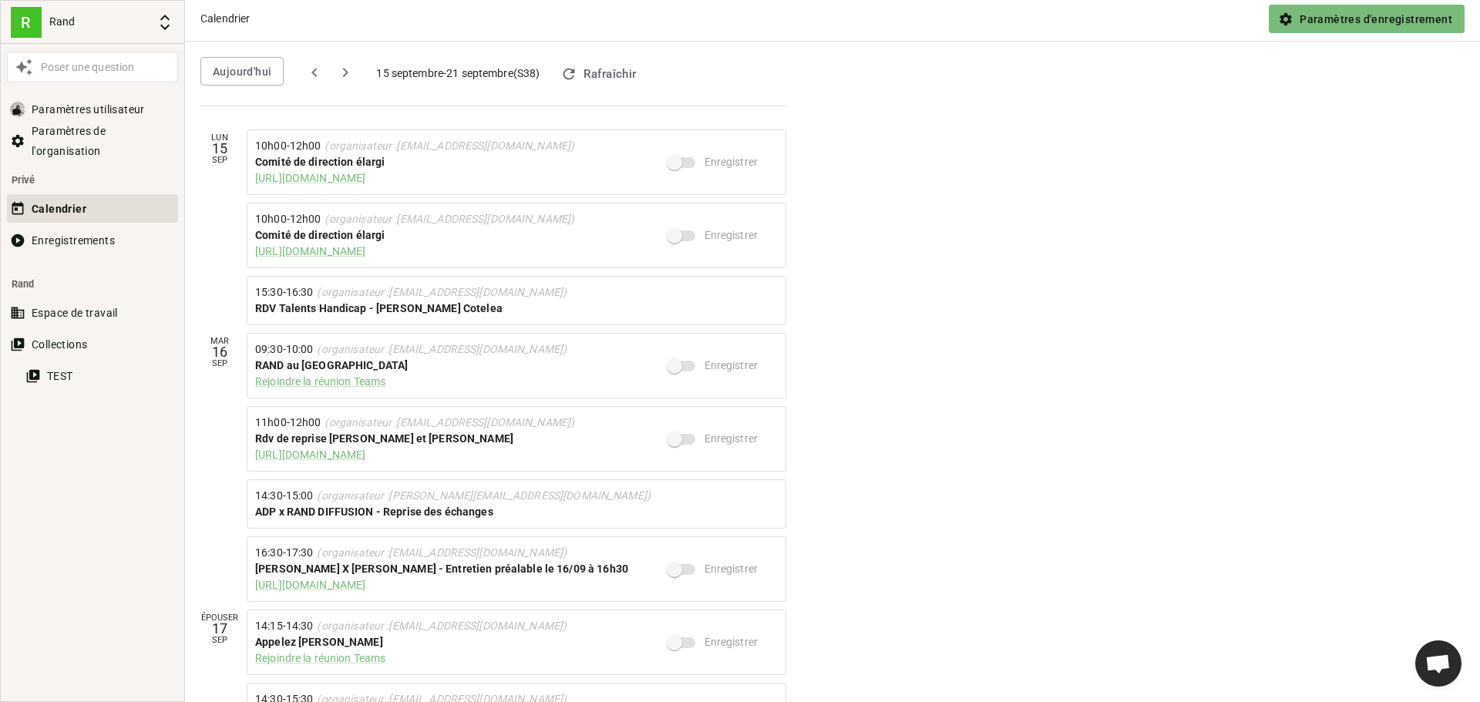
scroll to position [0, 0]
click at [1329, 12] on font "Paramètres d'enregistrement" at bounding box center [1376, 22] width 153 height 20
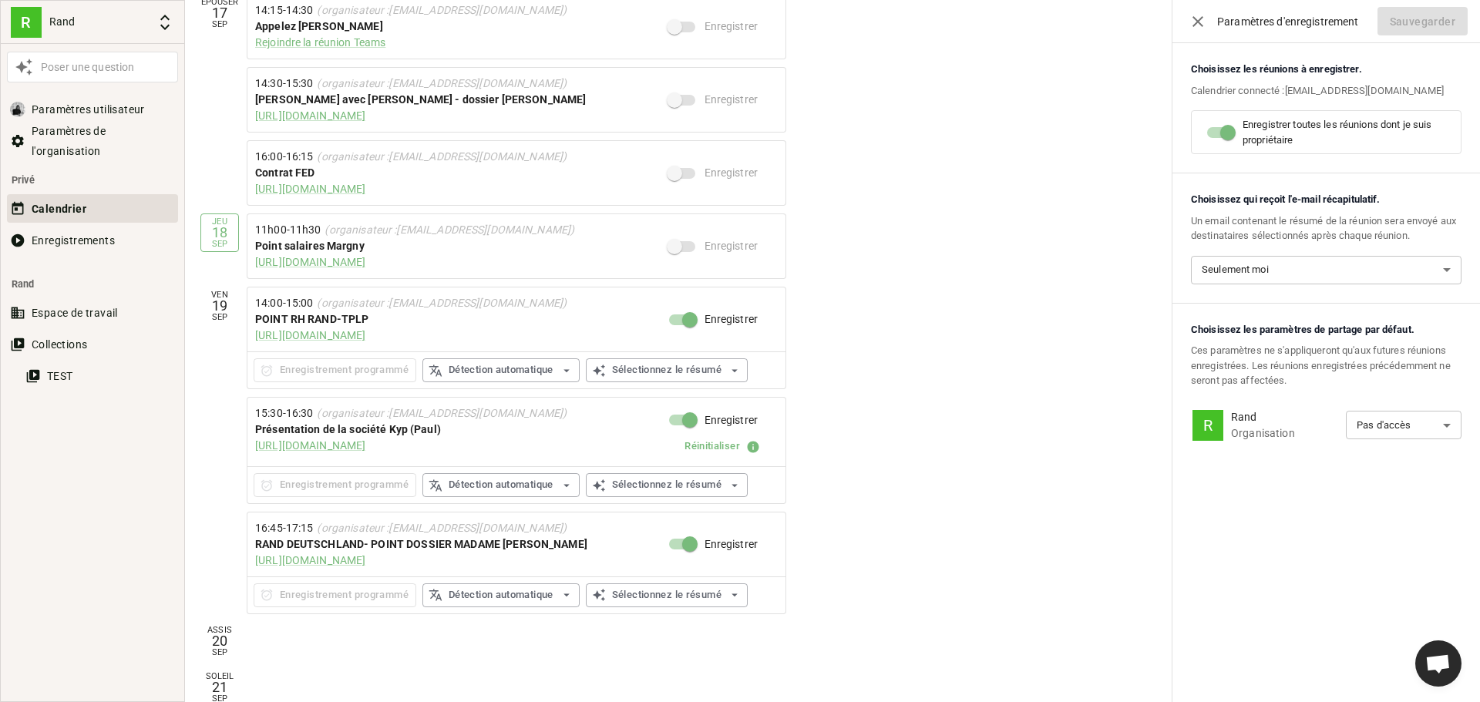
scroll to position [630, 0]
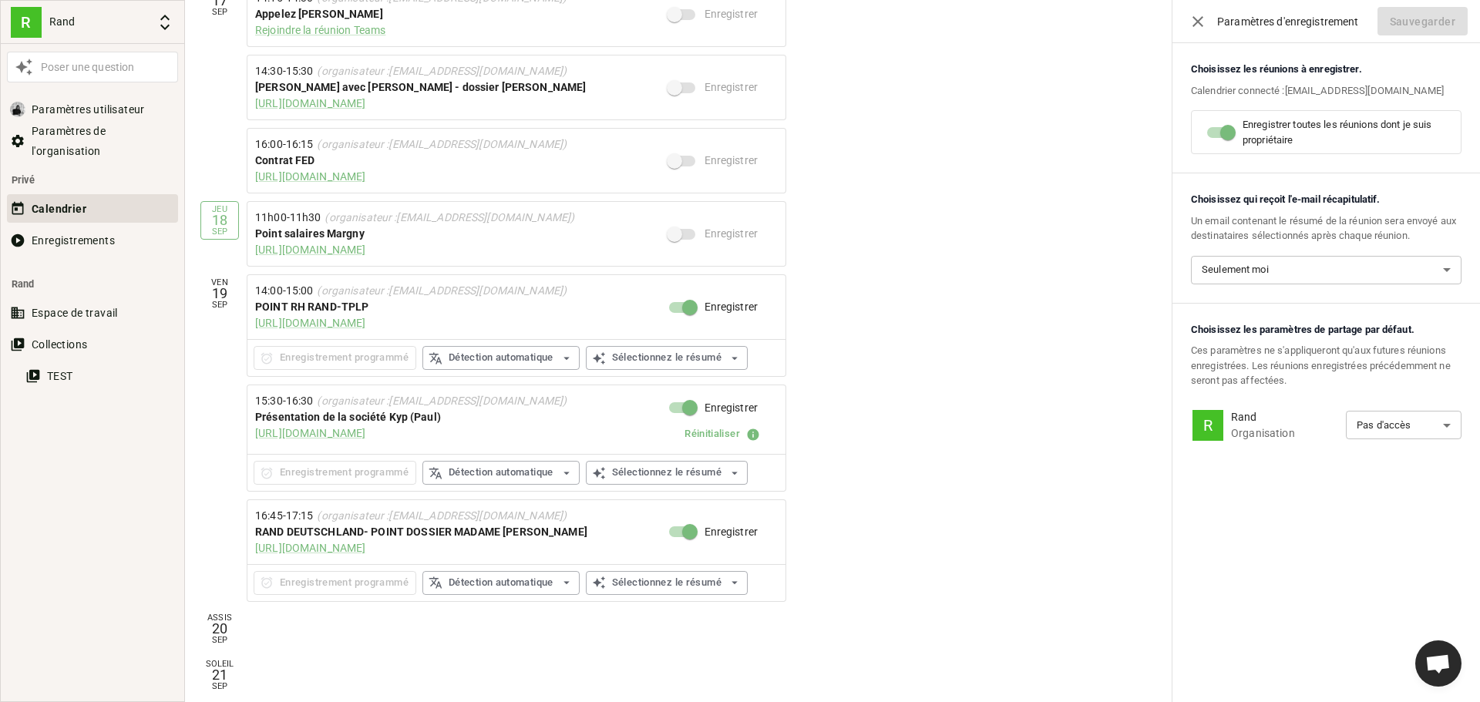
click at [672, 407] on input "Enregistrer" at bounding box center [690, 407] width 88 height 29
checkbox input "false"
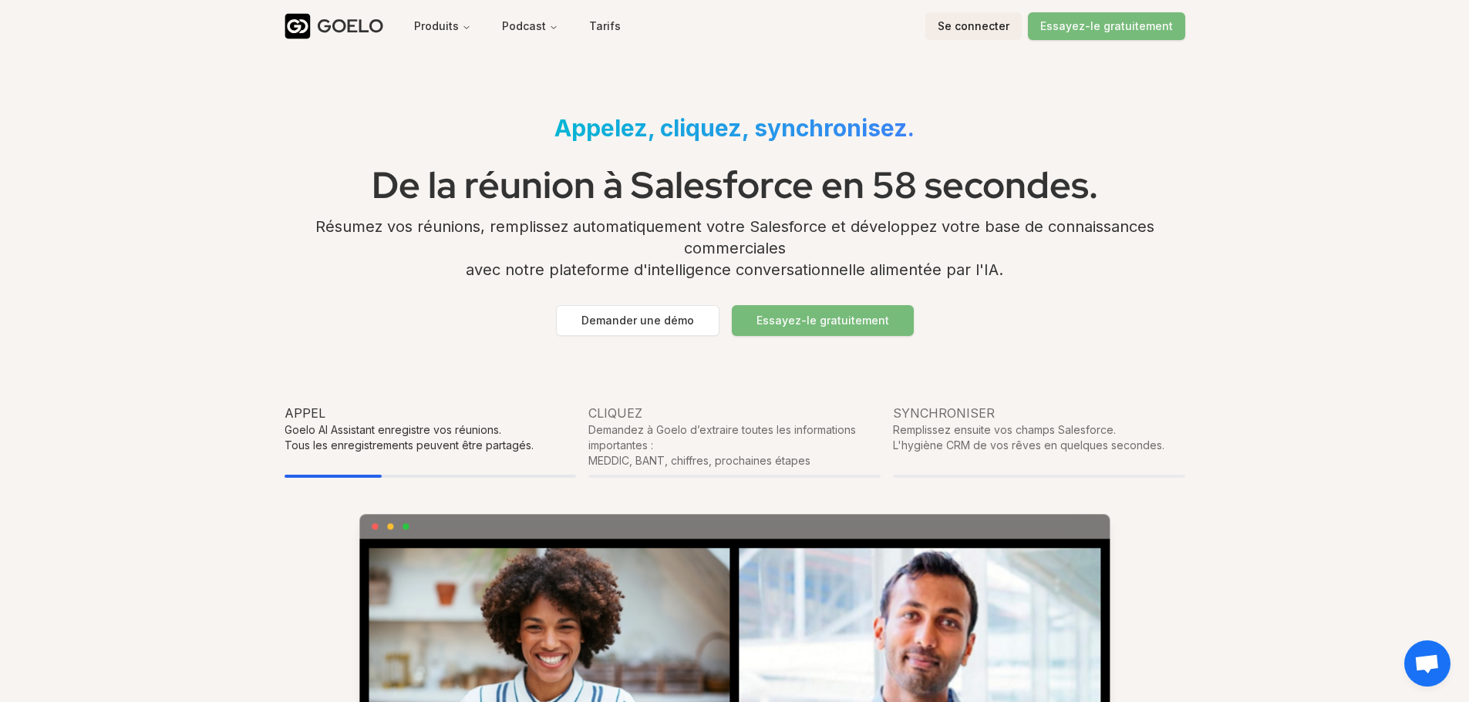
click at [971, 32] on font "Se connecter" at bounding box center [974, 26] width 72 height 15
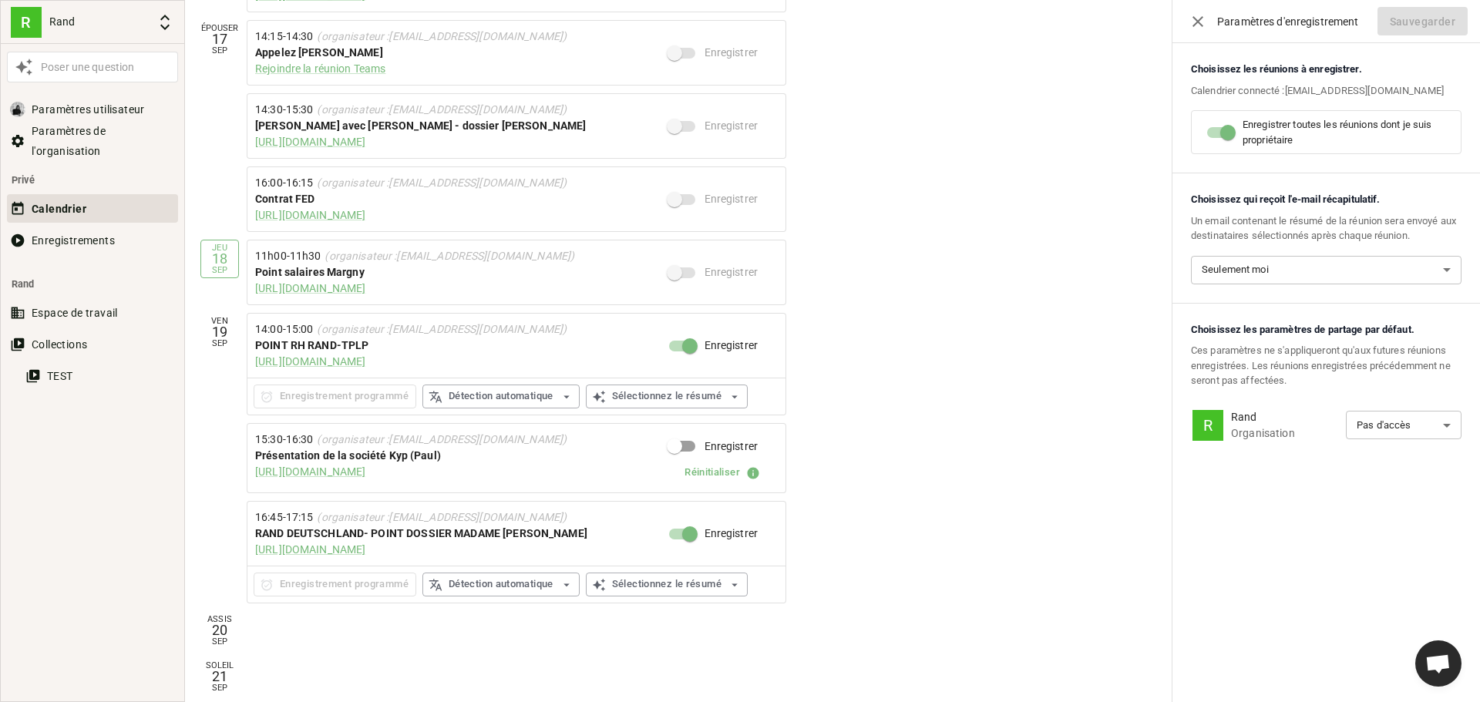
scroll to position [592, 0]
